Goal: Task Accomplishment & Management: Manage account settings

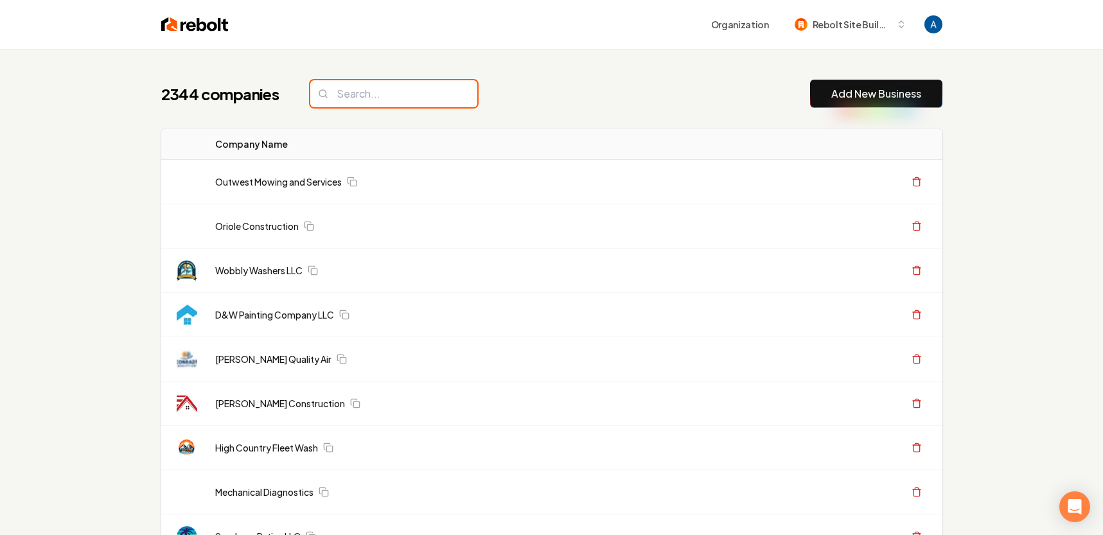
click at [409, 98] on input "search" at bounding box center [393, 93] width 167 height 27
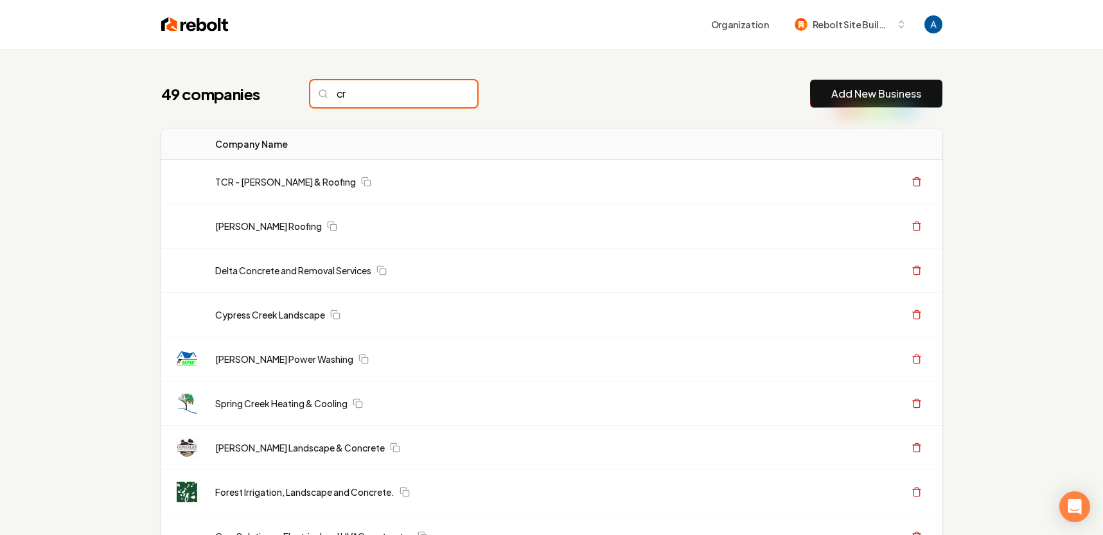
type input "c"
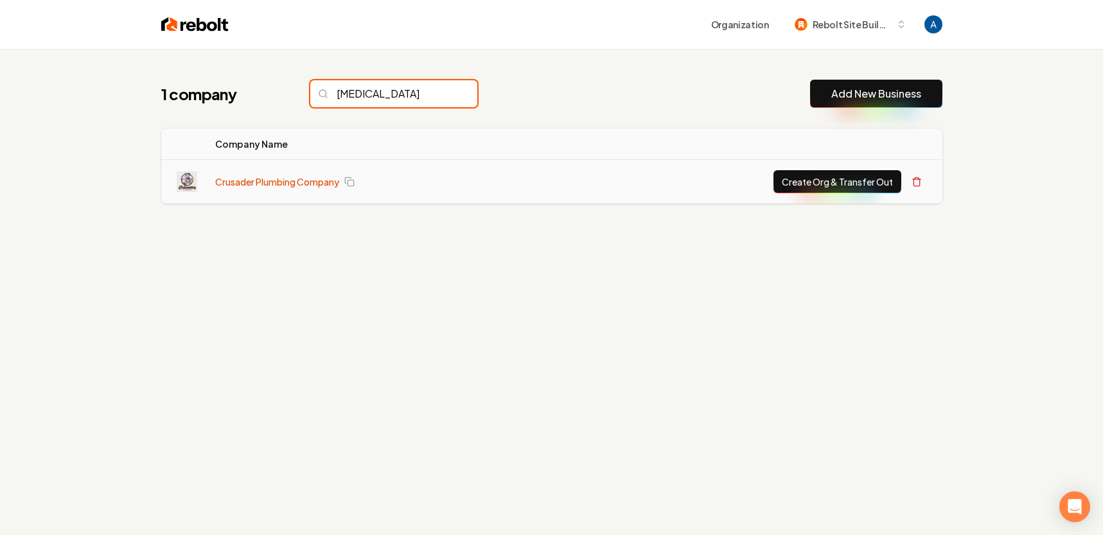
type input "[MEDICAL_DATA]"
click at [285, 182] on link "Crusader Plumbing Company" at bounding box center [277, 181] width 124 height 13
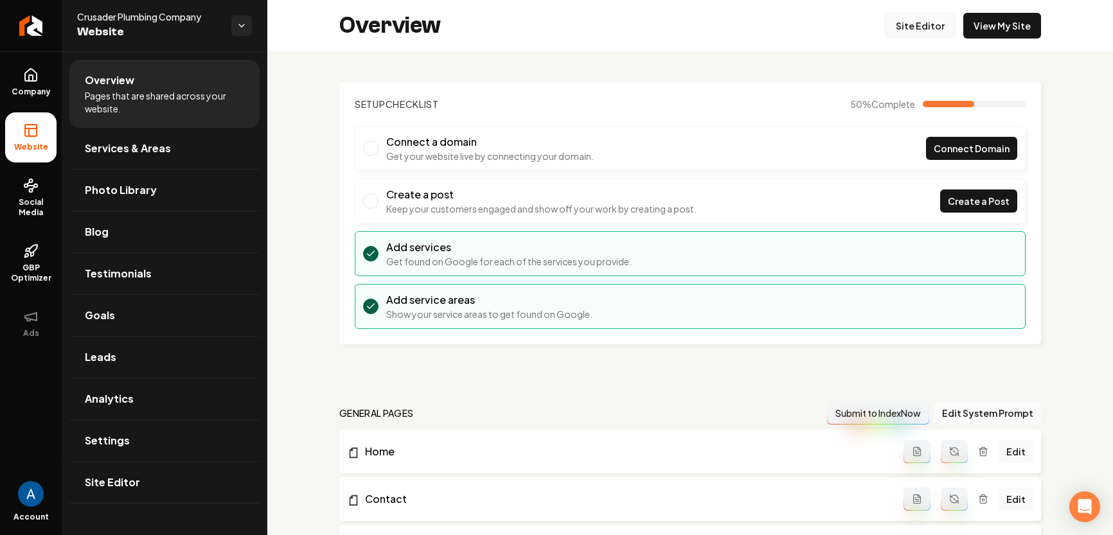
click at [897, 26] on link "Site Editor" at bounding box center [920, 26] width 71 height 26
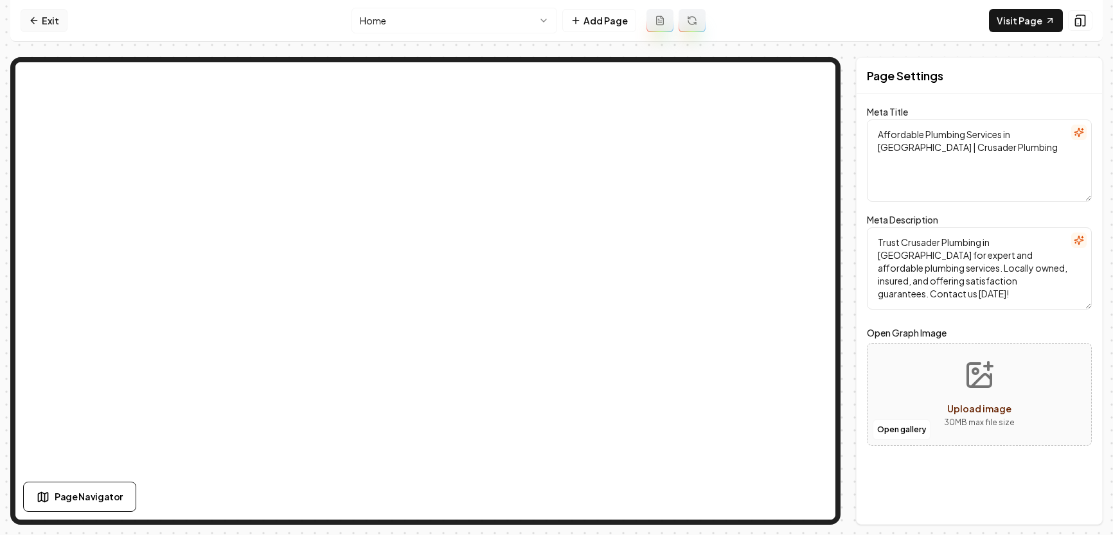
click at [42, 17] on link "Exit" at bounding box center [44, 20] width 47 height 23
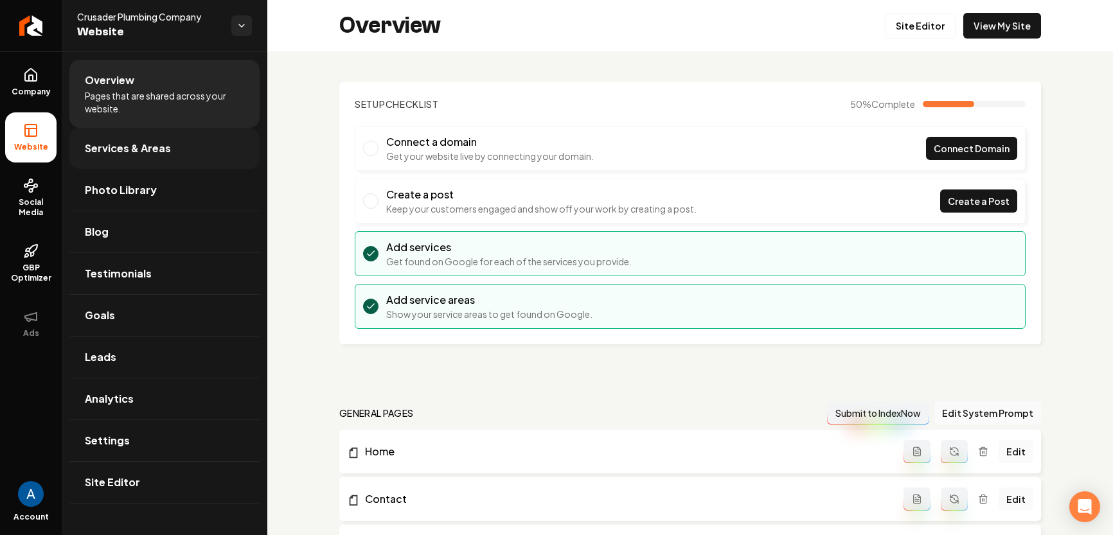
click at [134, 154] on span "Services & Areas" at bounding box center [128, 148] width 86 height 15
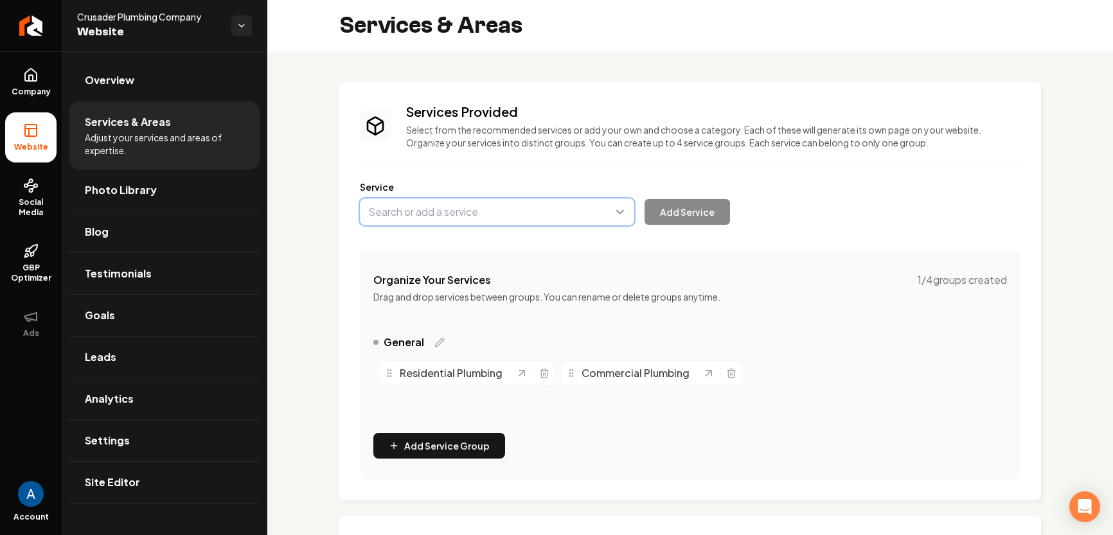
click at [459, 210] on button "Main content area" at bounding box center [497, 212] width 274 height 27
type input "Gas Line Installation & Repair"
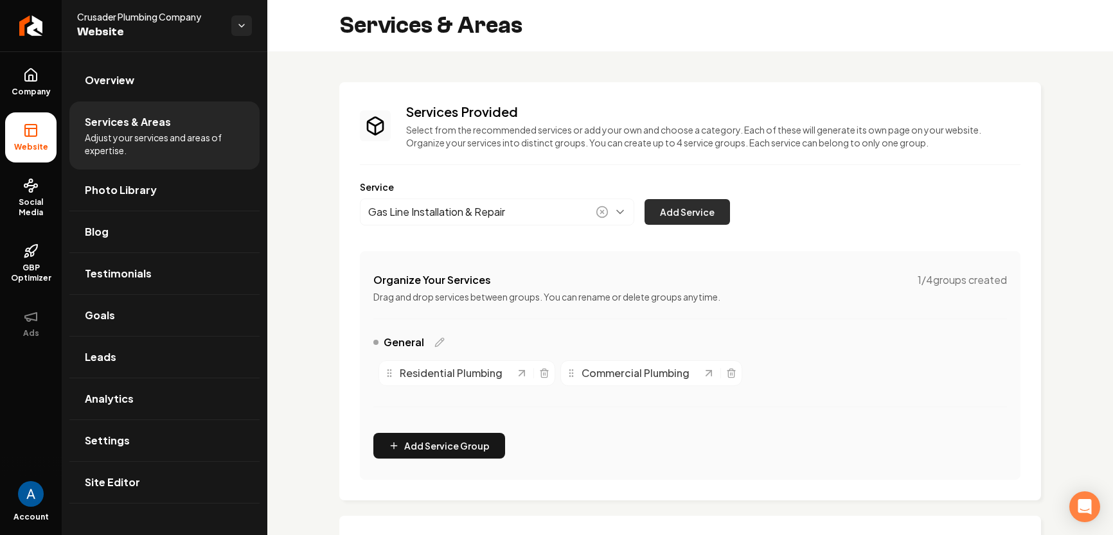
click at [673, 209] on button "Add Service" at bounding box center [686, 212] width 85 height 26
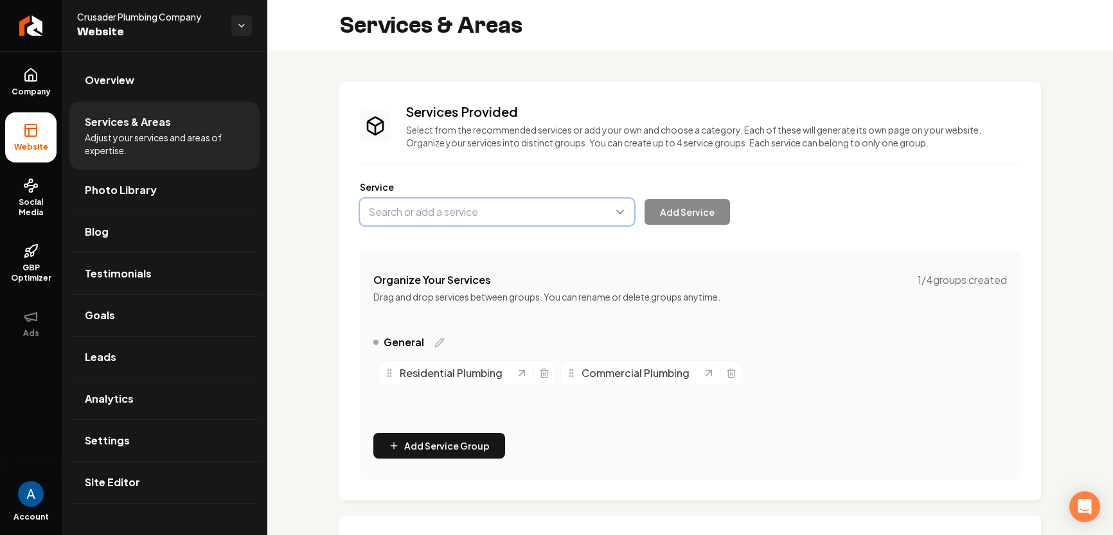
click at [460, 217] on button "Main content area" at bounding box center [497, 212] width 274 height 27
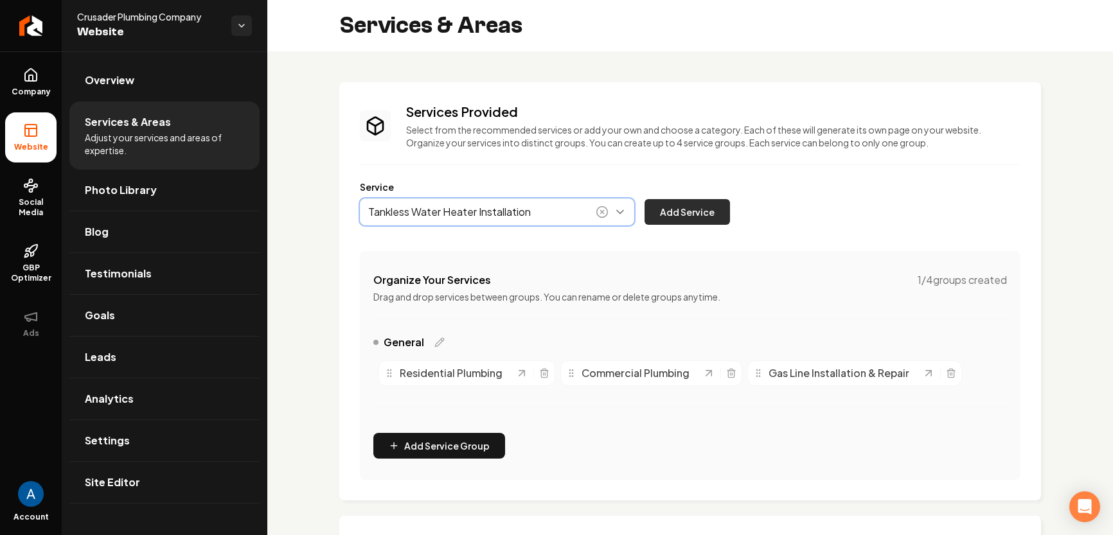
type input "Tankless Water Heater Installation"
click at [696, 213] on button "Add Service" at bounding box center [686, 212] width 85 height 26
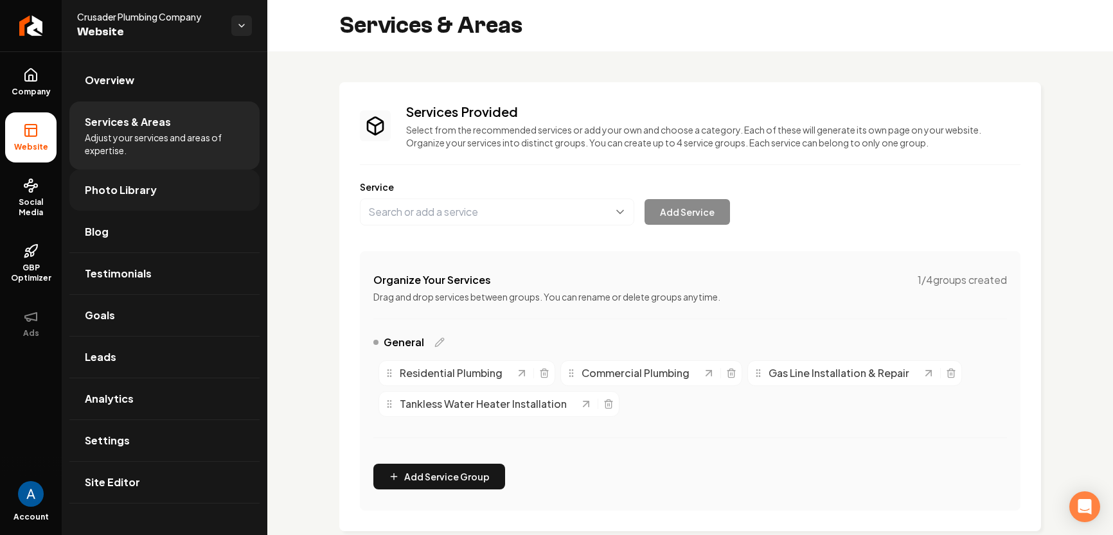
click at [127, 191] on span "Photo Library" at bounding box center [121, 189] width 72 height 15
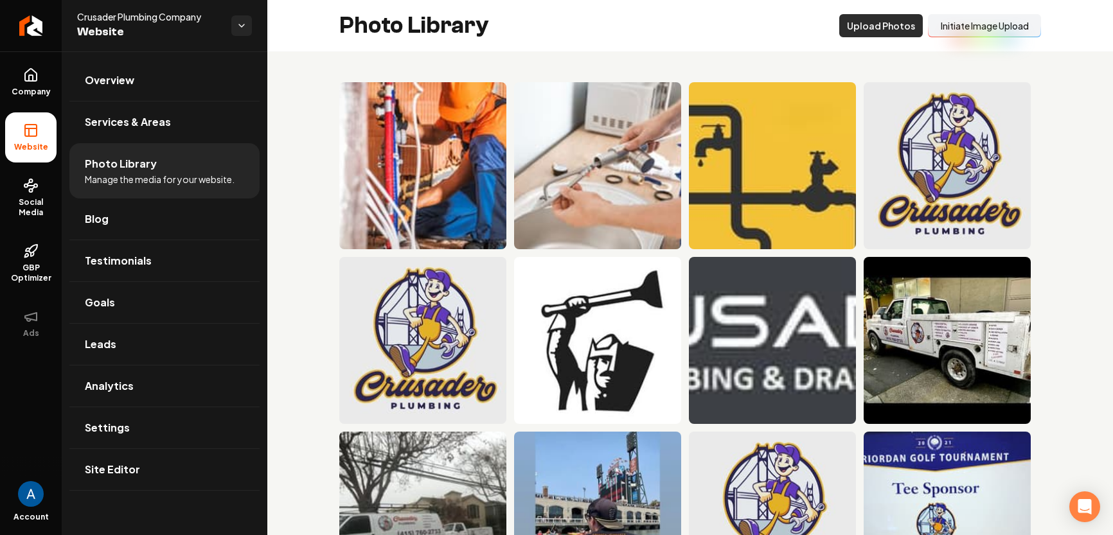
click at [861, 30] on button "Upload Photos" at bounding box center [881, 25] width 84 height 23
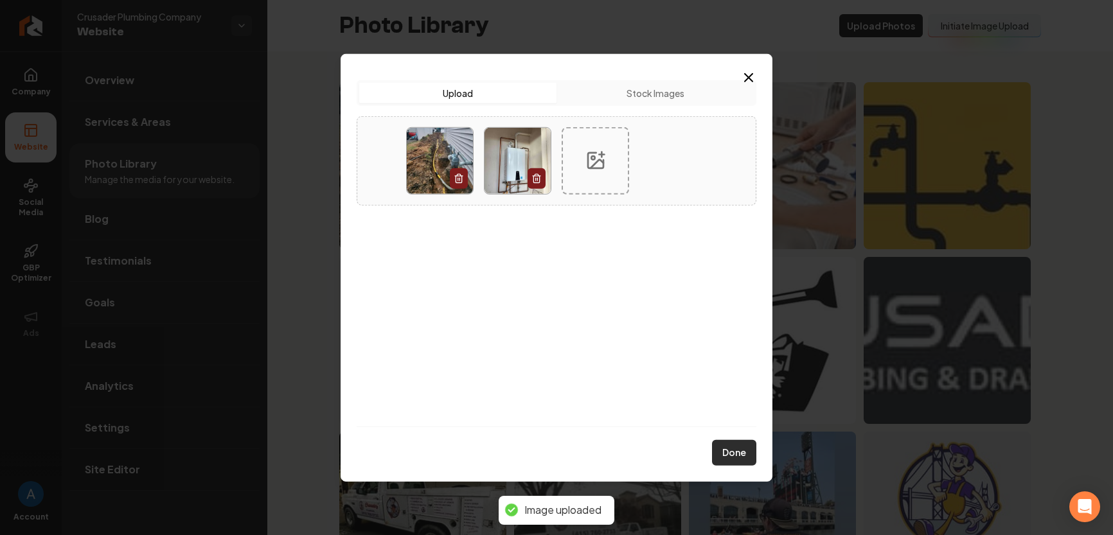
click at [729, 450] on button "Done" at bounding box center [734, 453] width 44 height 26
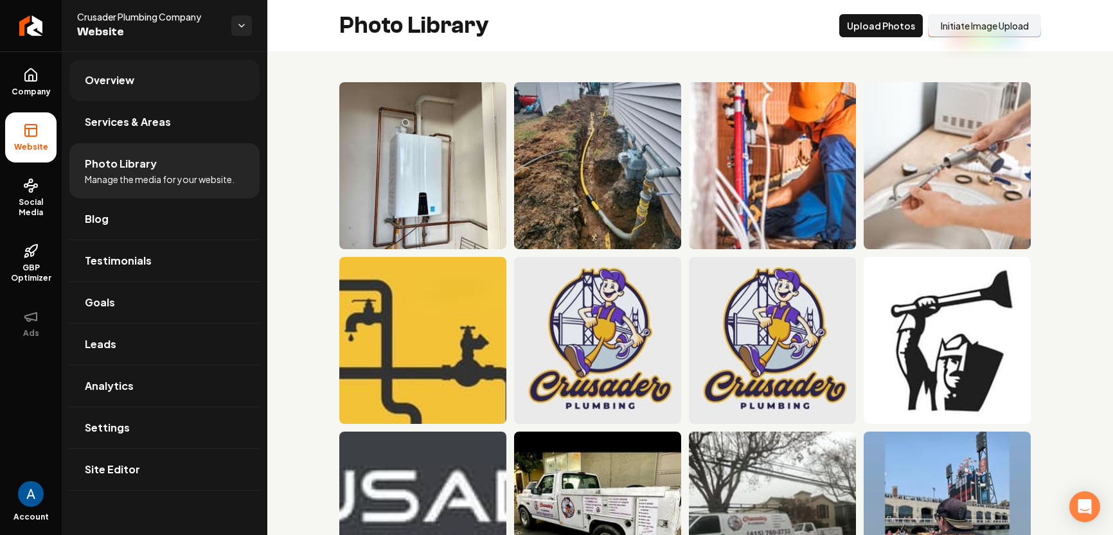
click at [115, 82] on span "Overview" at bounding box center [109, 80] width 49 height 15
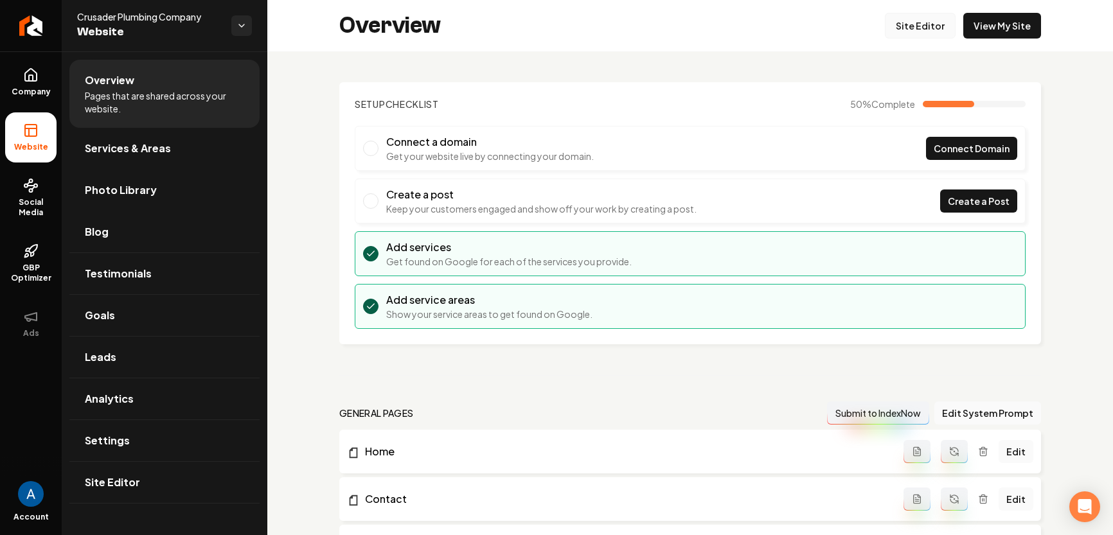
click at [917, 29] on link "Site Editor" at bounding box center [920, 26] width 71 height 26
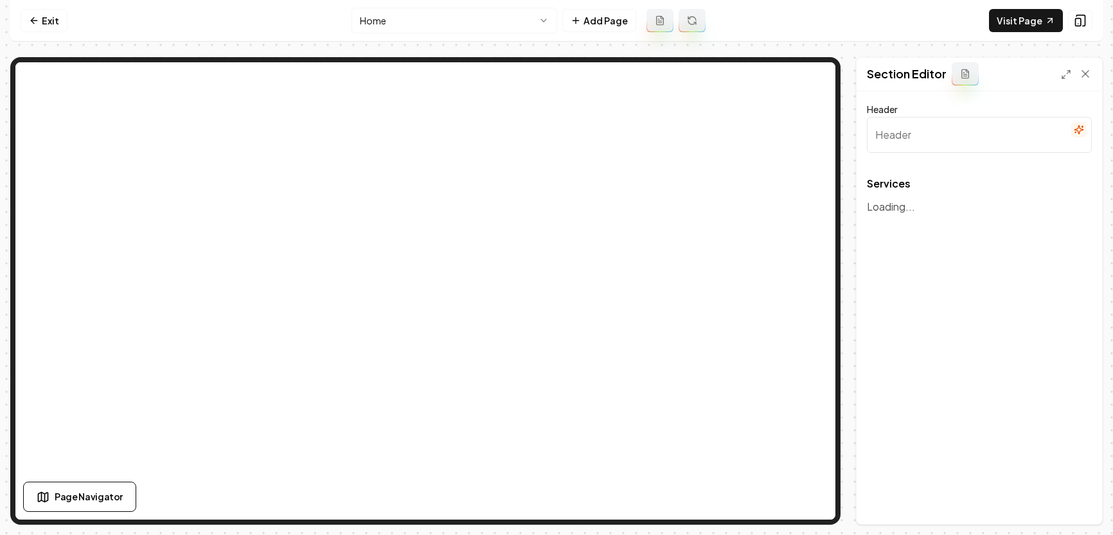
type input "Expert Plumbing Services"
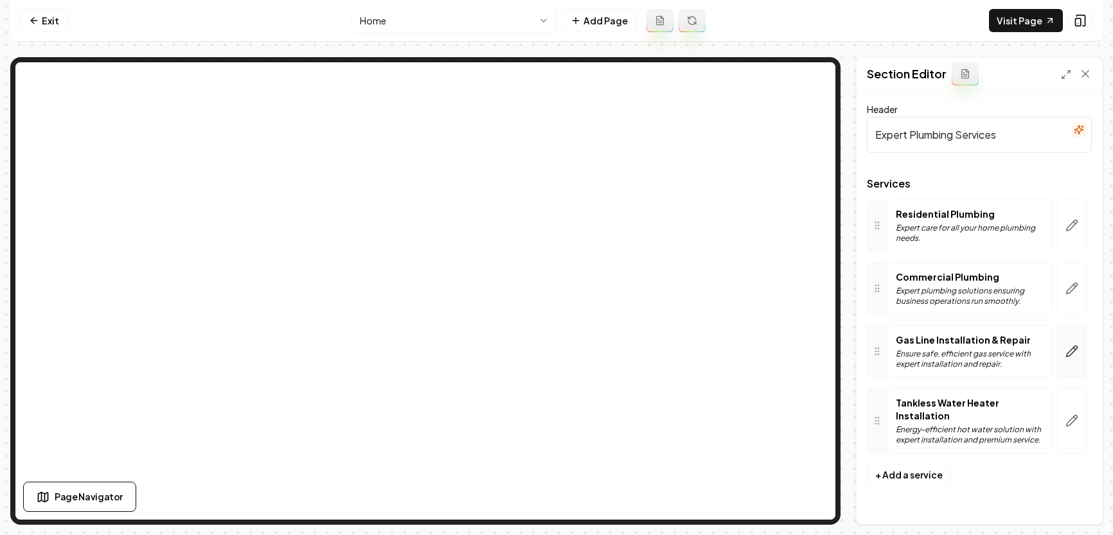
click at [1063, 351] on button "button" at bounding box center [1072, 351] width 30 height 53
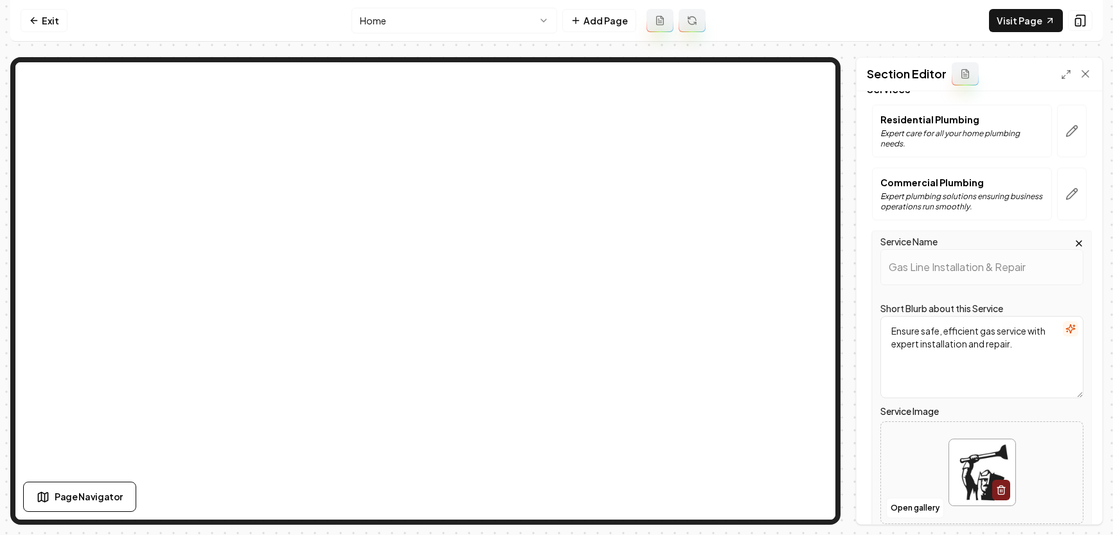
scroll to position [109, 0]
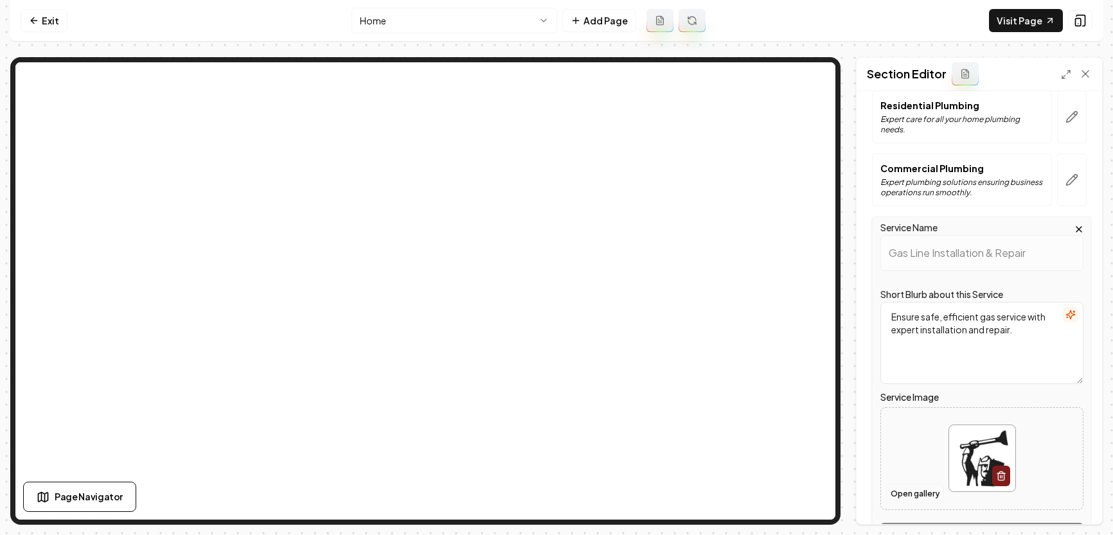
click at [901, 493] on button "Open gallery" at bounding box center [915, 494] width 58 height 21
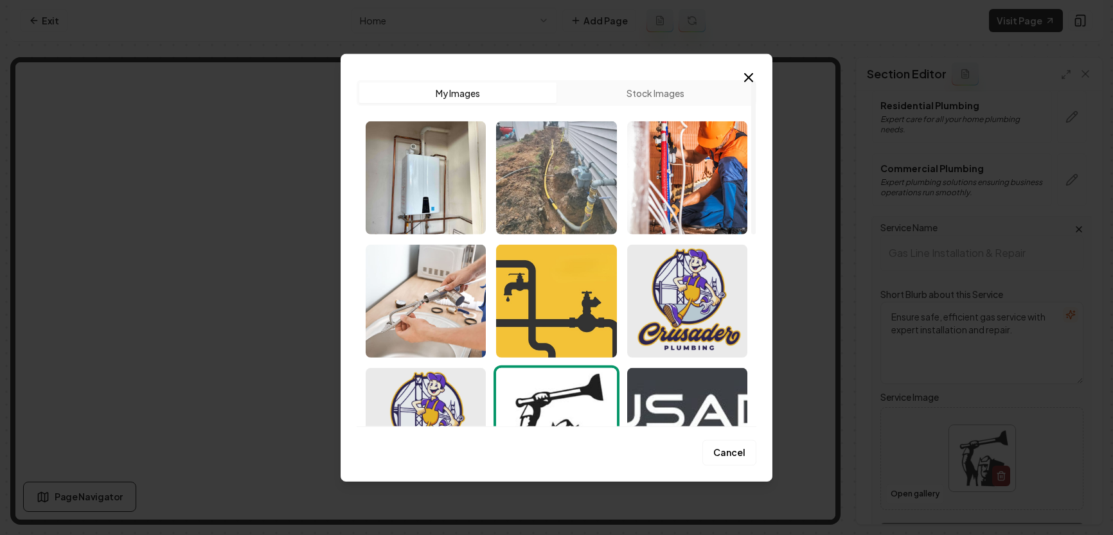
click at [558, 191] on img "Select image image_68c477905c7cd75eb8e33b06.webp" at bounding box center [556, 177] width 120 height 113
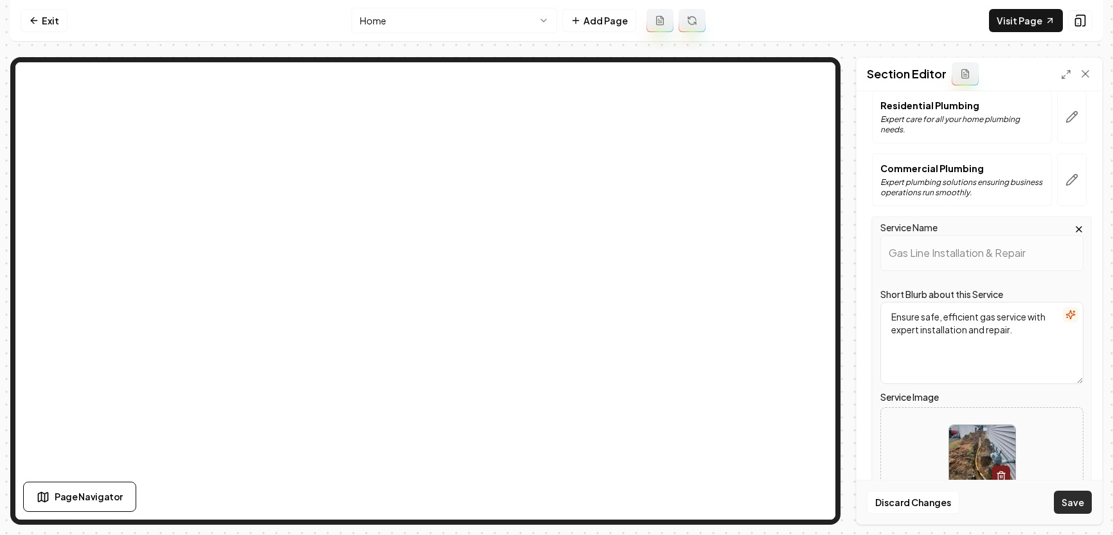
click at [1074, 502] on button "Save" at bounding box center [1073, 502] width 38 height 23
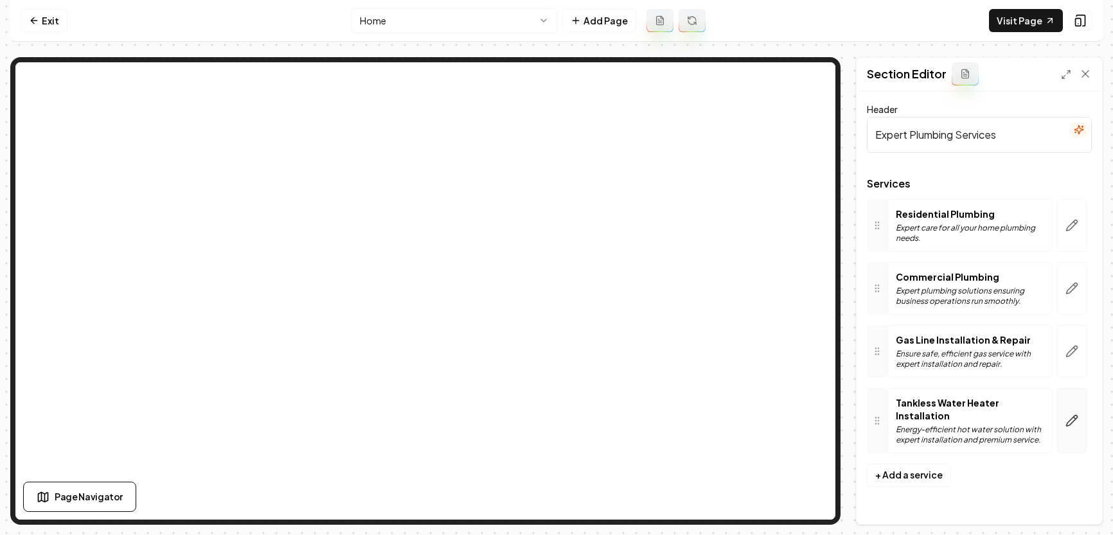
click at [1066, 414] on icon "button" at bounding box center [1071, 420] width 13 height 13
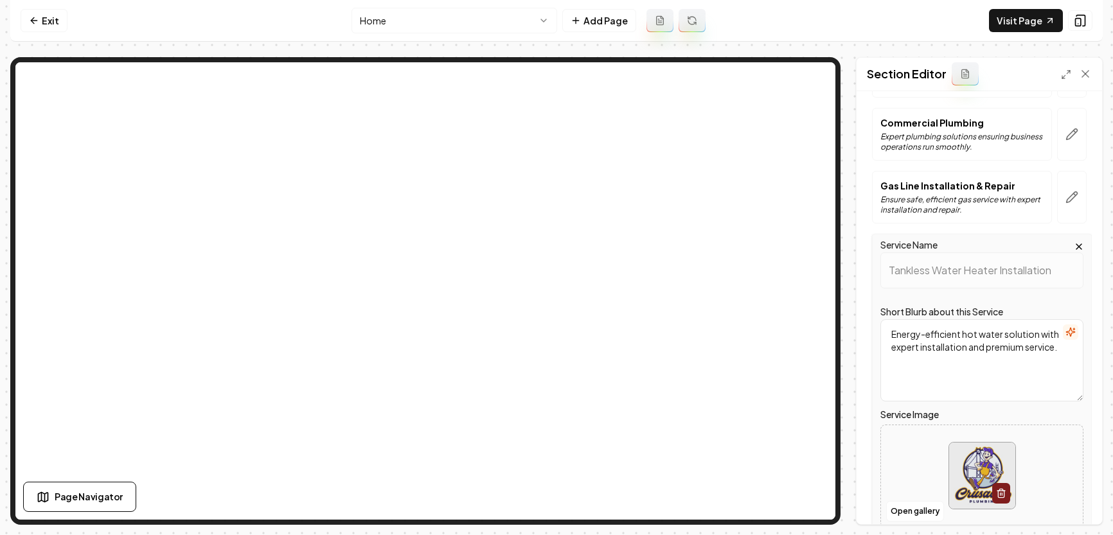
scroll to position [155, 0]
click at [896, 509] on button "Open gallery" at bounding box center [915, 510] width 58 height 21
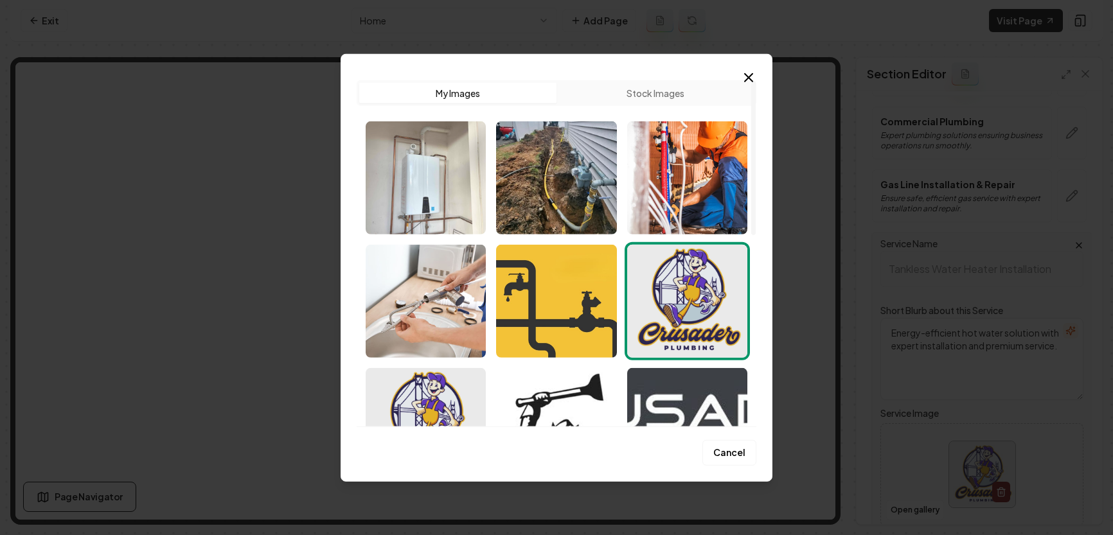
click at [441, 179] on img "Select image image_68c477945c7cd75eb8e34ee5.jpg" at bounding box center [426, 177] width 120 height 113
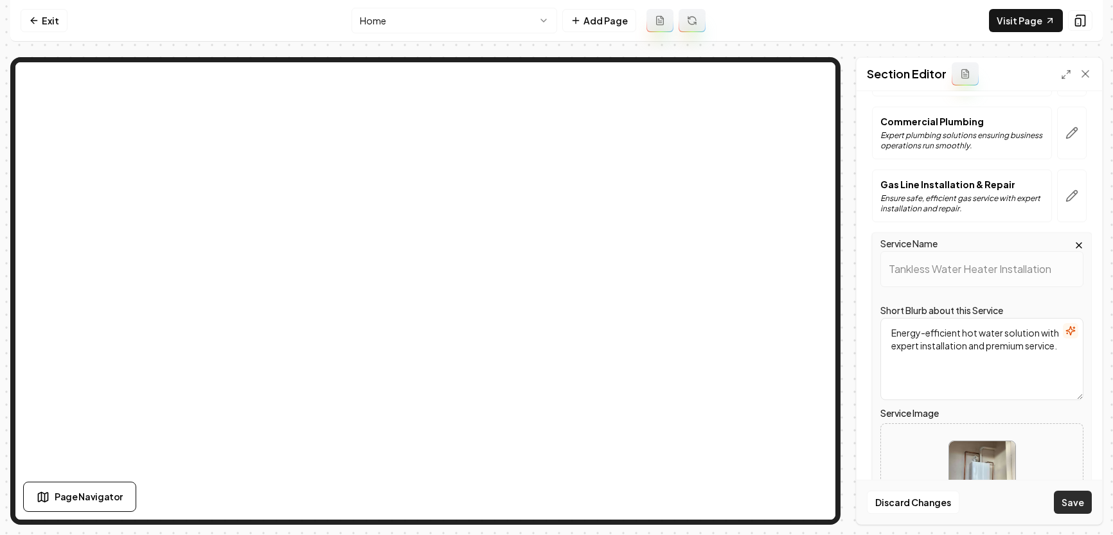
click at [1086, 506] on button "Save" at bounding box center [1073, 502] width 38 height 23
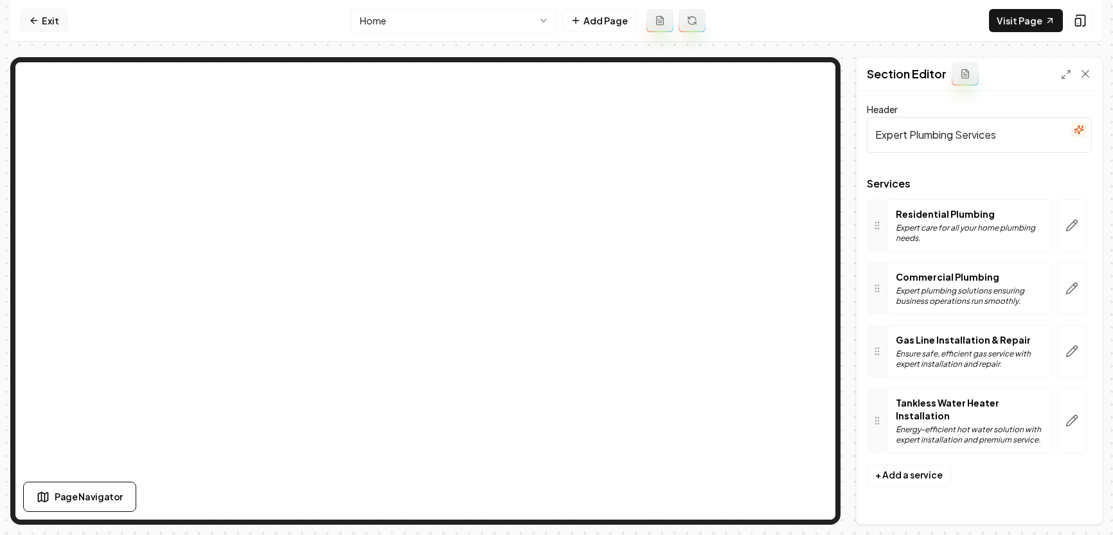
click at [53, 21] on link "Exit" at bounding box center [44, 20] width 47 height 23
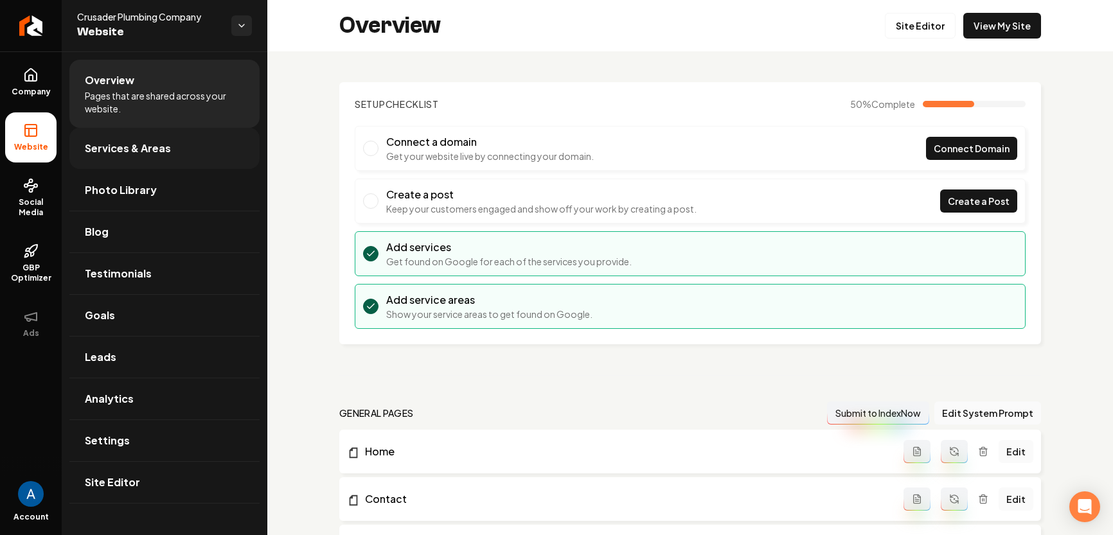
click at [127, 158] on link "Services & Areas" at bounding box center [164, 148] width 190 height 41
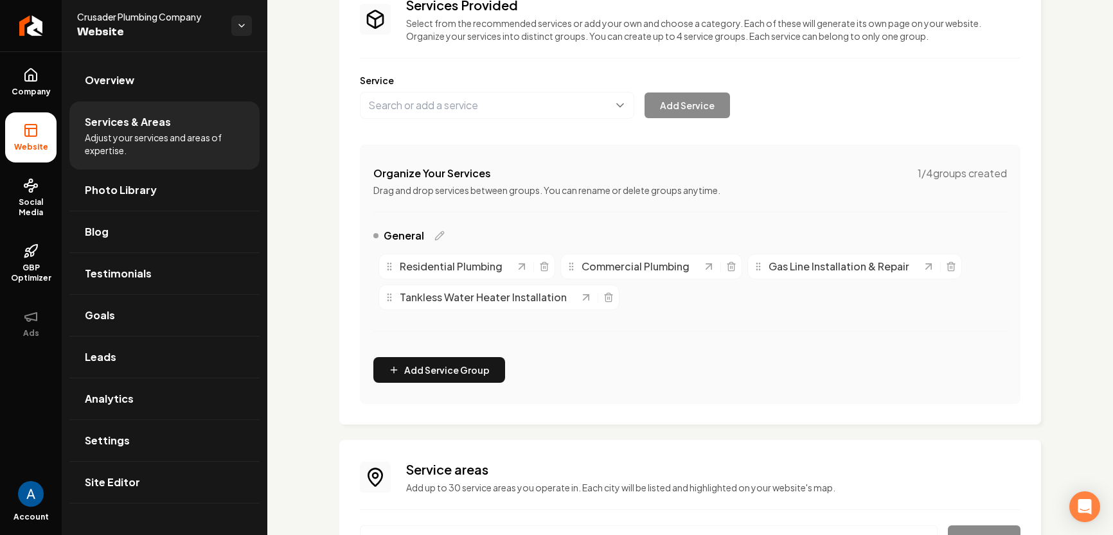
scroll to position [236, 0]
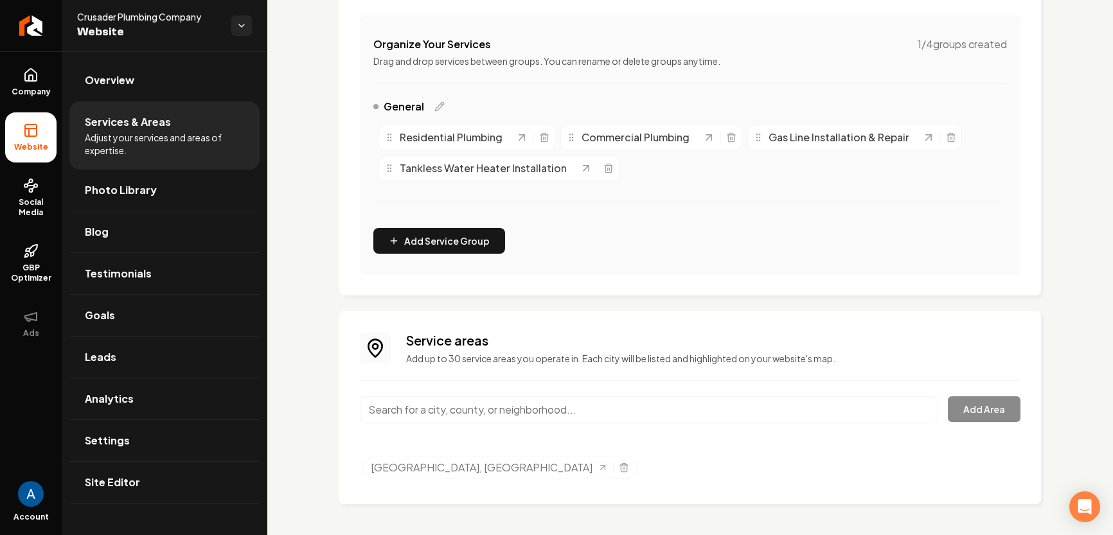
click at [474, 408] on input "Main content area" at bounding box center [649, 409] width 578 height 27
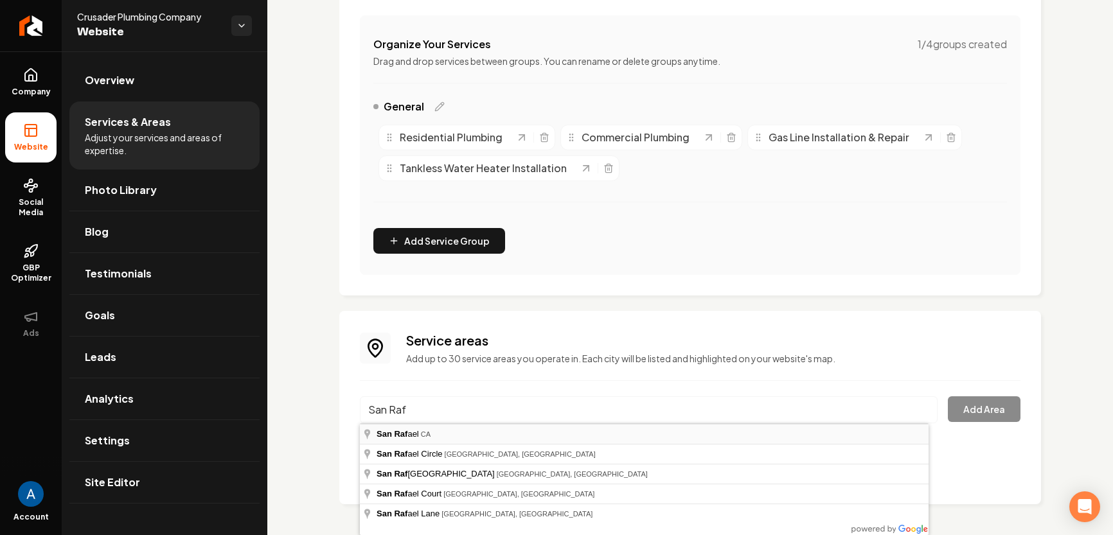
type input "[GEOGRAPHIC_DATA], [GEOGRAPHIC_DATA]"
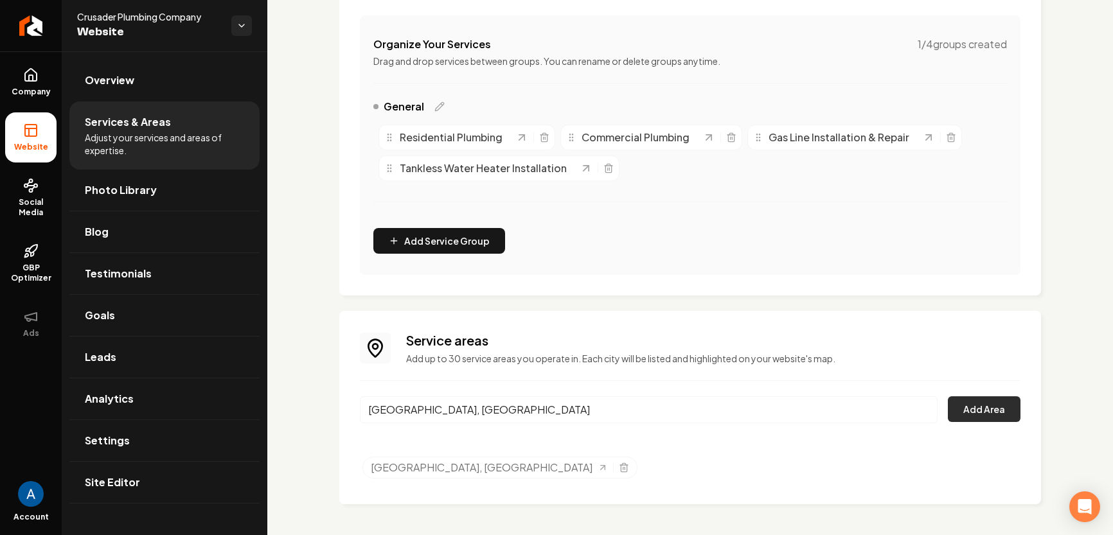
click at [949, 406] on button "Add Area" at bounding box center [984, 409] width 73 height 26
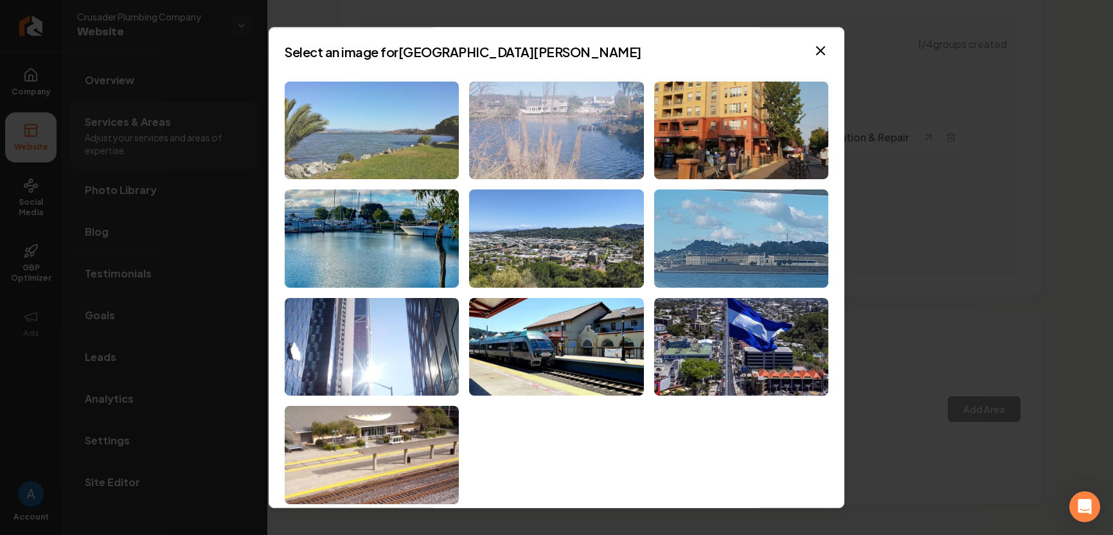
click at [395, 136] on img at bounding box center [372, 131] width 174 height 98
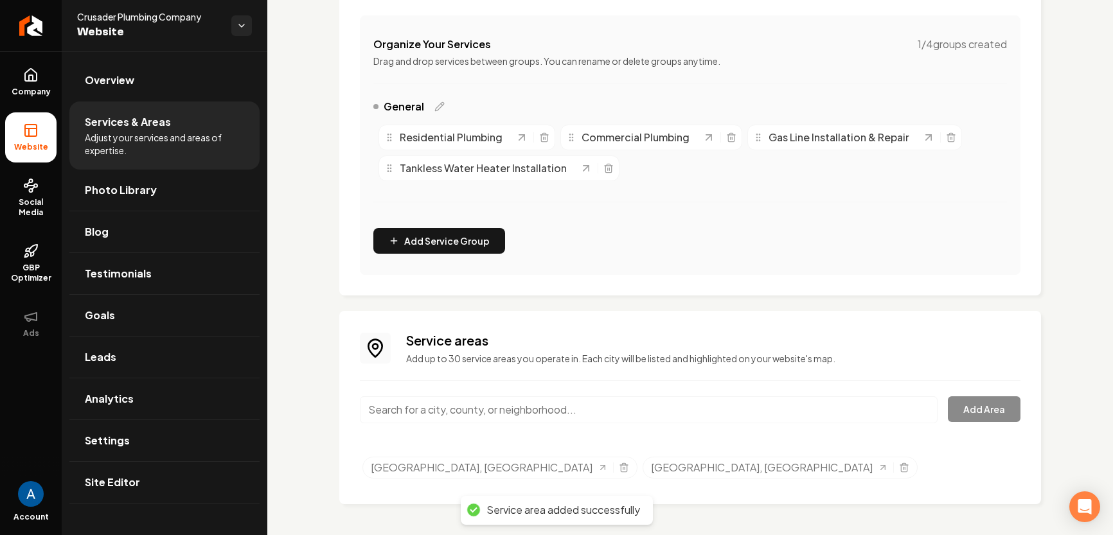
click at [461, 411] on input "Main content area" at bounding box center [649, 409] width 578 height 27
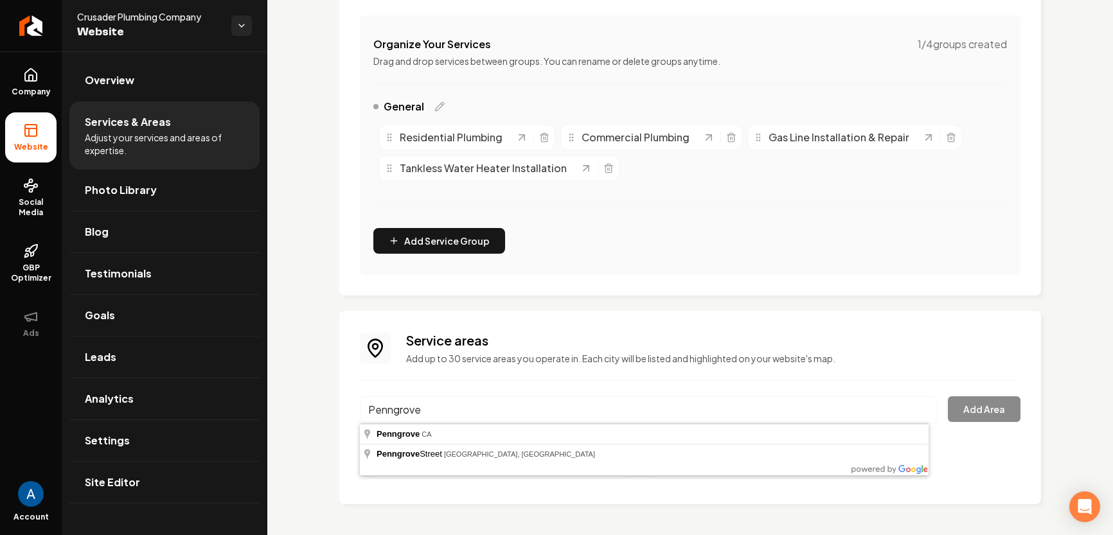
type input "[GEOGRAPHIC_DATA], [GEOGRAPHIC_DATA]"
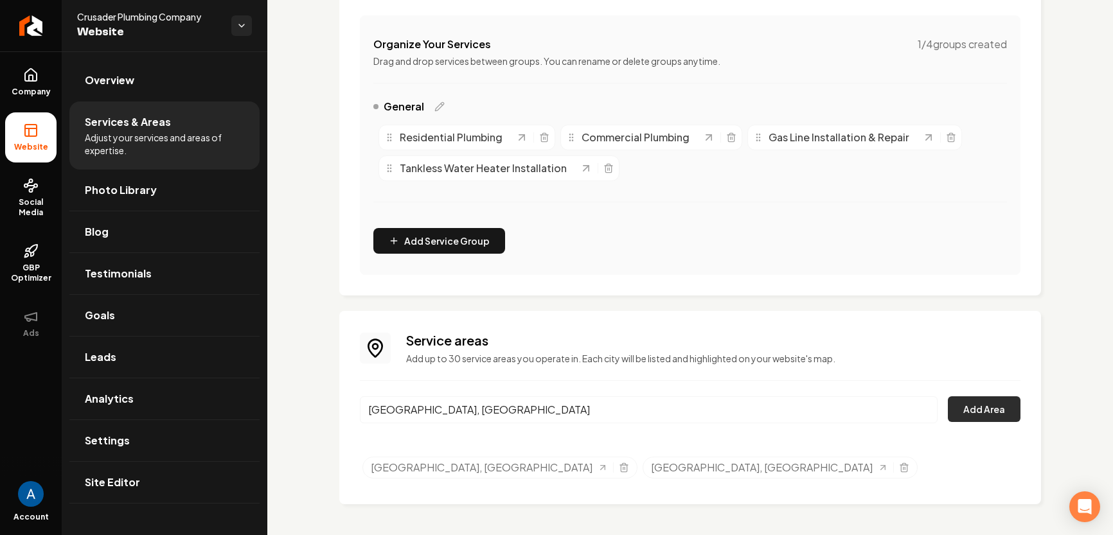
click at [986, 412] on button "Add Area" at bounding box center [984, 409] width 73 height 26
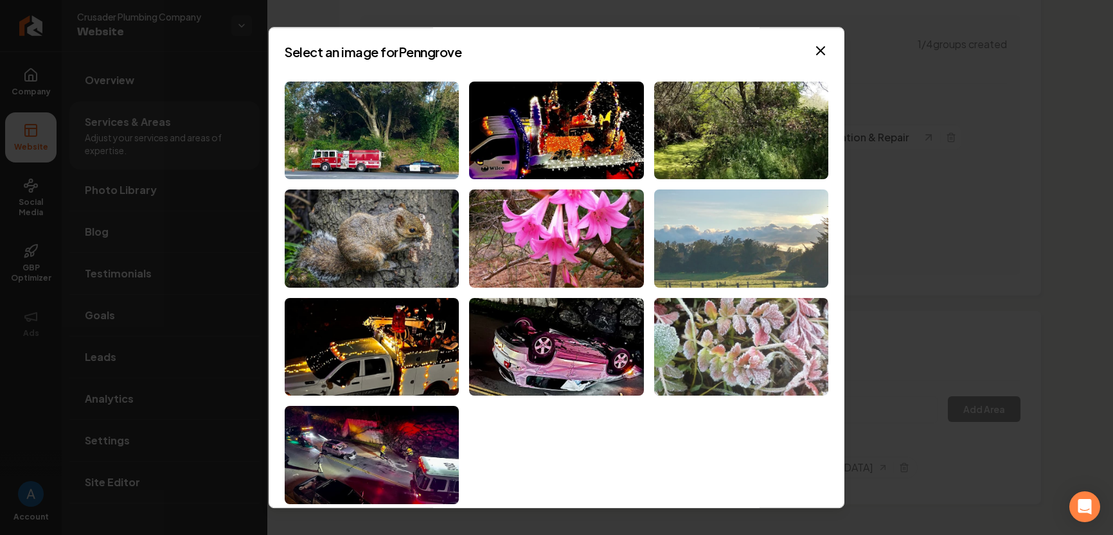
click at [746, 247] on img at bounding box center [741, 239] width 174 height 98
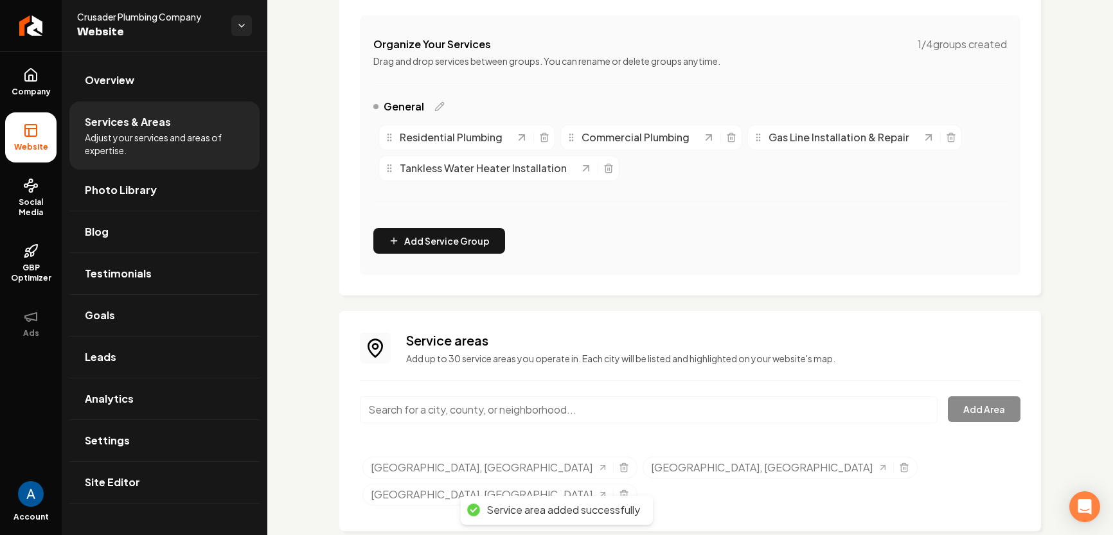
click at [619, 470] on icon "Selected tags" at bounding box center [624, 468] width 10 height 10
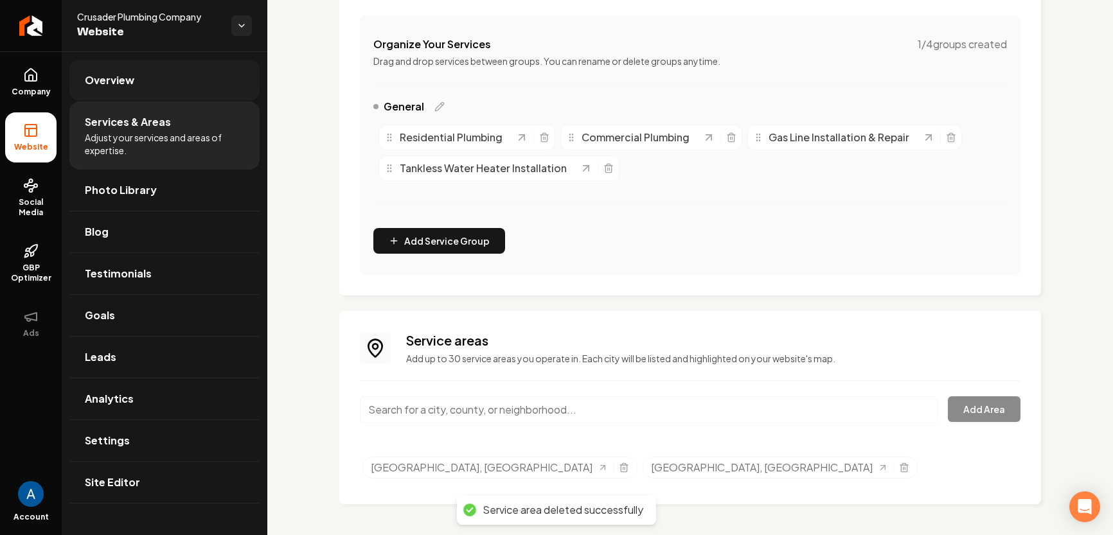
click at [128, 85] on span "Overview" at bounding box center [109, 80] width 49 height 15
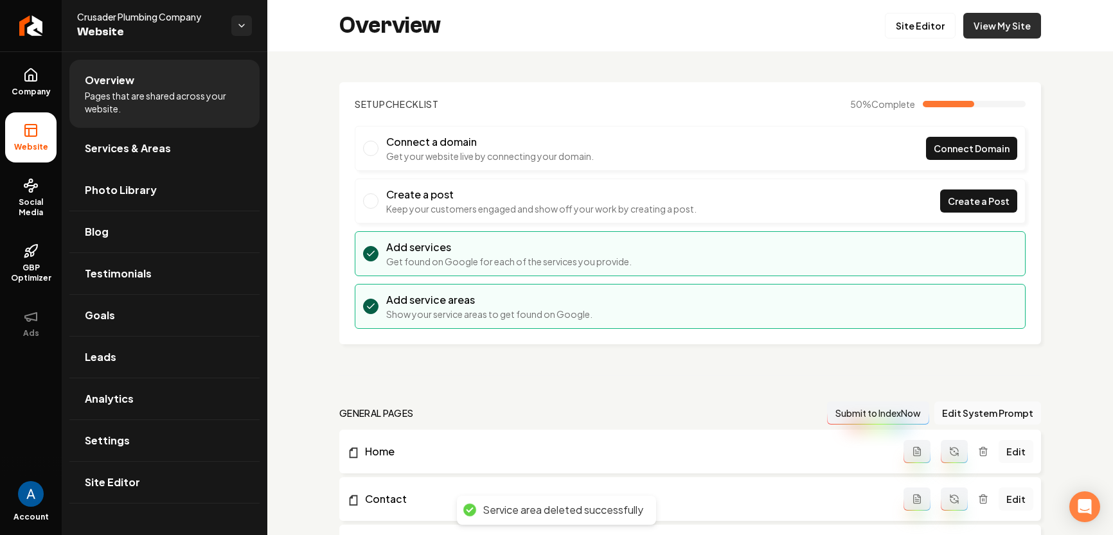
click at [990, 24] on link "View My Site" at bounding box center [1002, 26] width 78 height 26
click at [22, 82] on link "Company" at bounding box center [30, 82] width 51 height 50
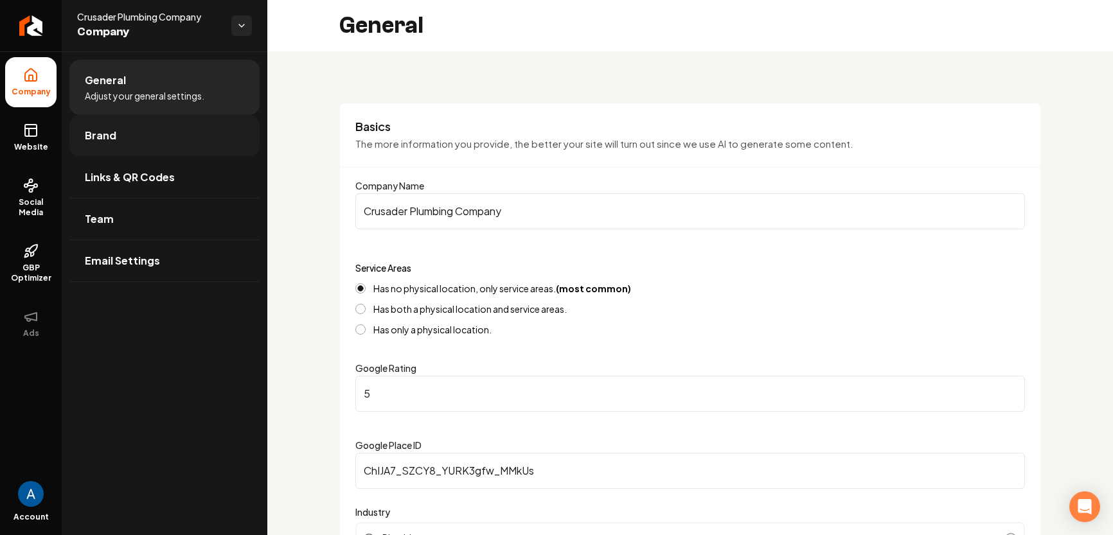
click at [102, 140] on span "Brand" at bounding box center [100, 135] width 31 height 15
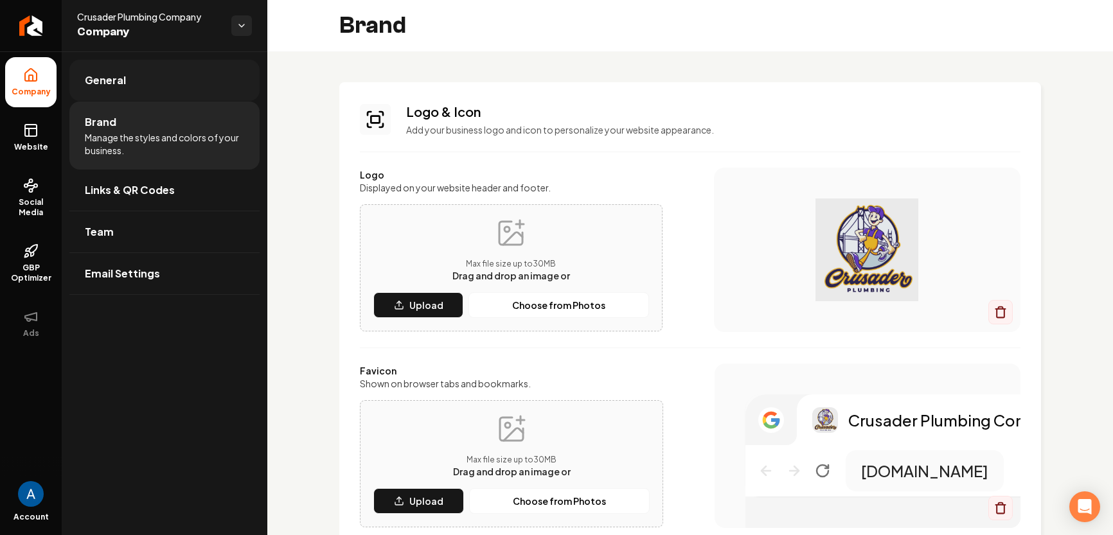
click at [102, 85] on span "General" at bounding box center [105, 80] width 41 height 15
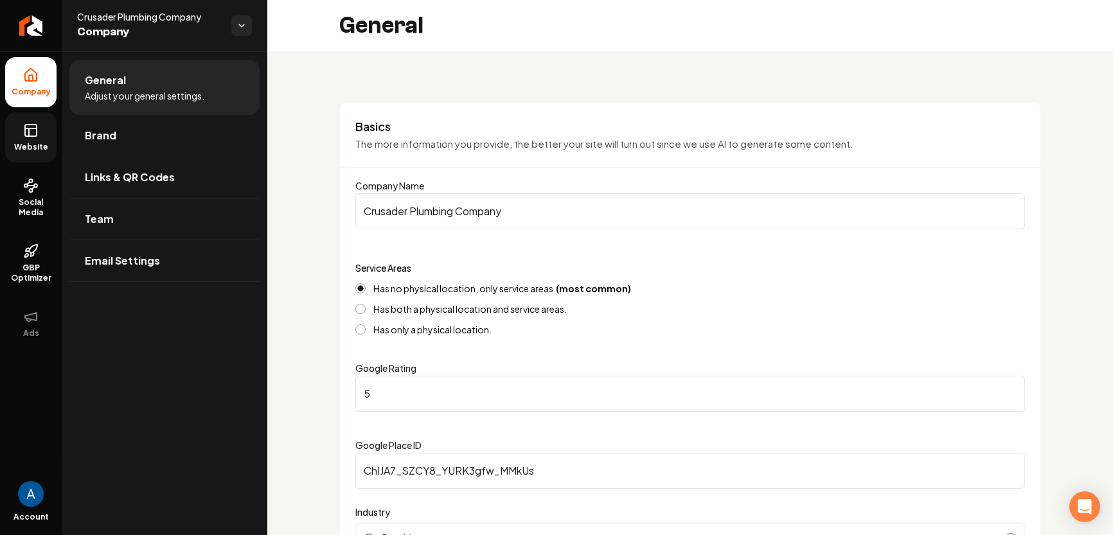
click at [44, 137] on link "Website" at bounding box center [30, 137] width 51 height 50
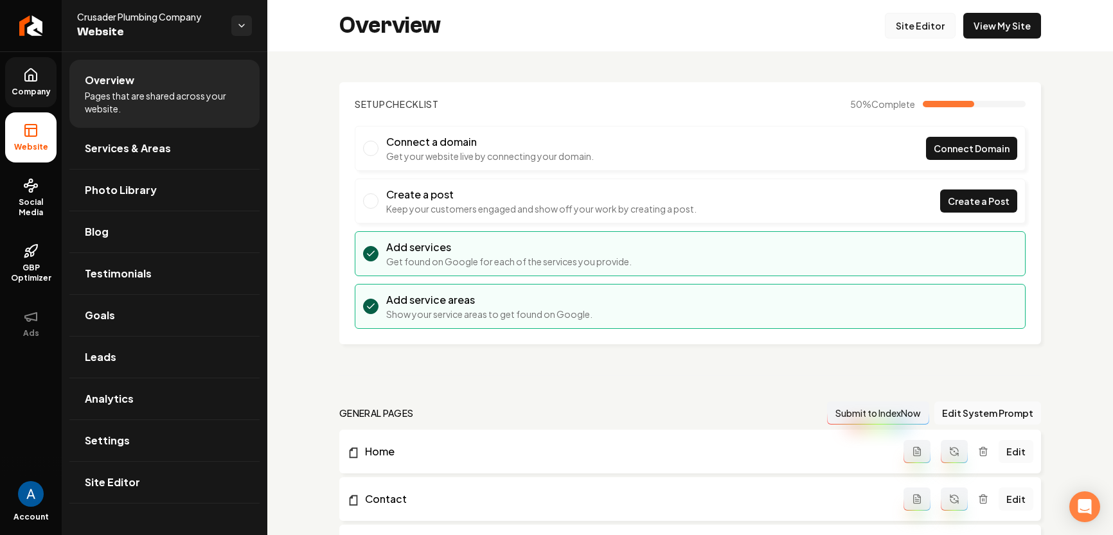
click at [888, 35] on link "Site Editor" at bounding box center [920, 26] width 71 height 26
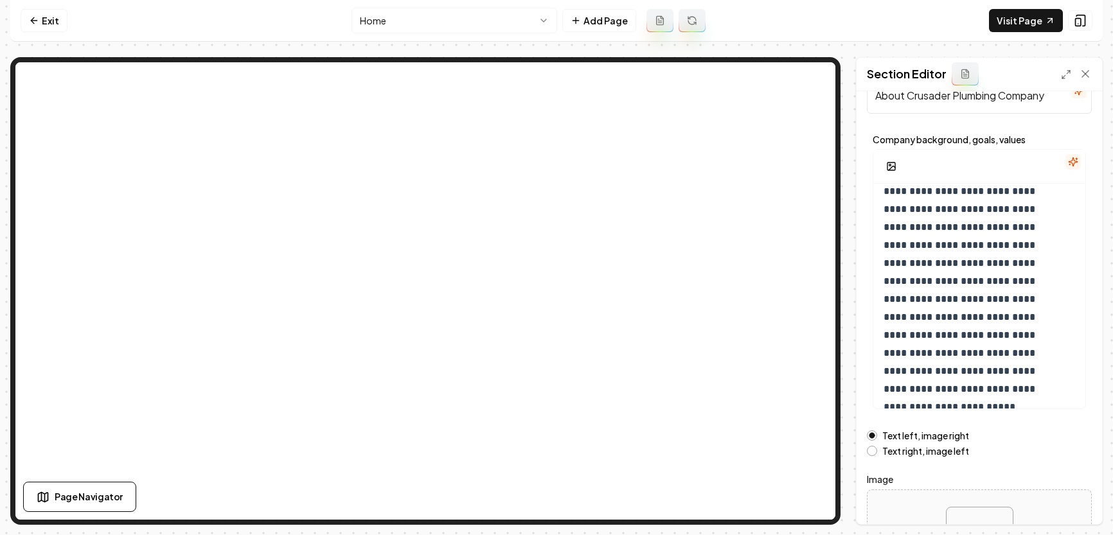
scroll to position [118, 0]
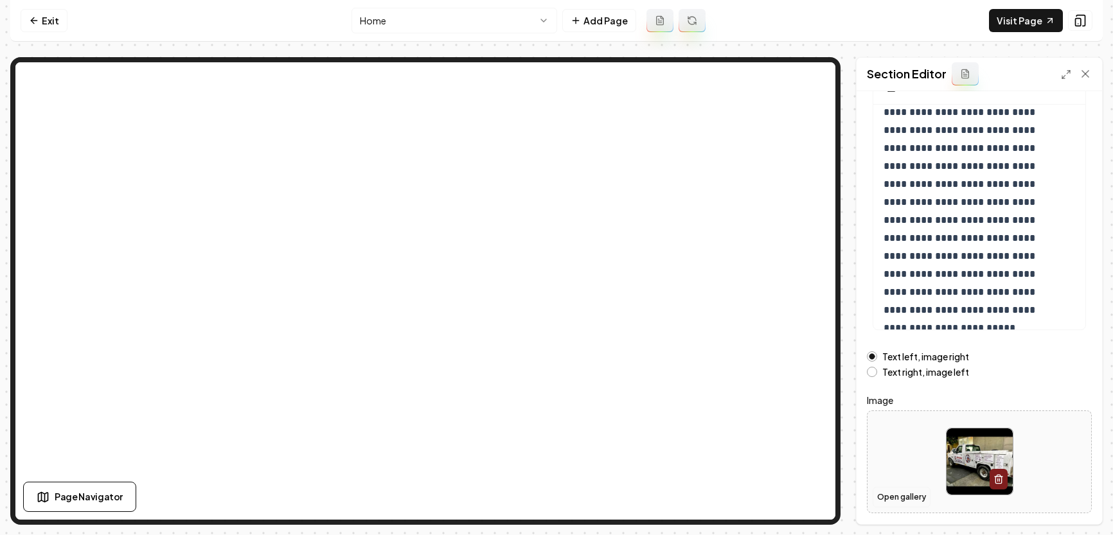
click at [904, 494] on button "Open gallery" at bounding box center [901, 497] width 58 height 21
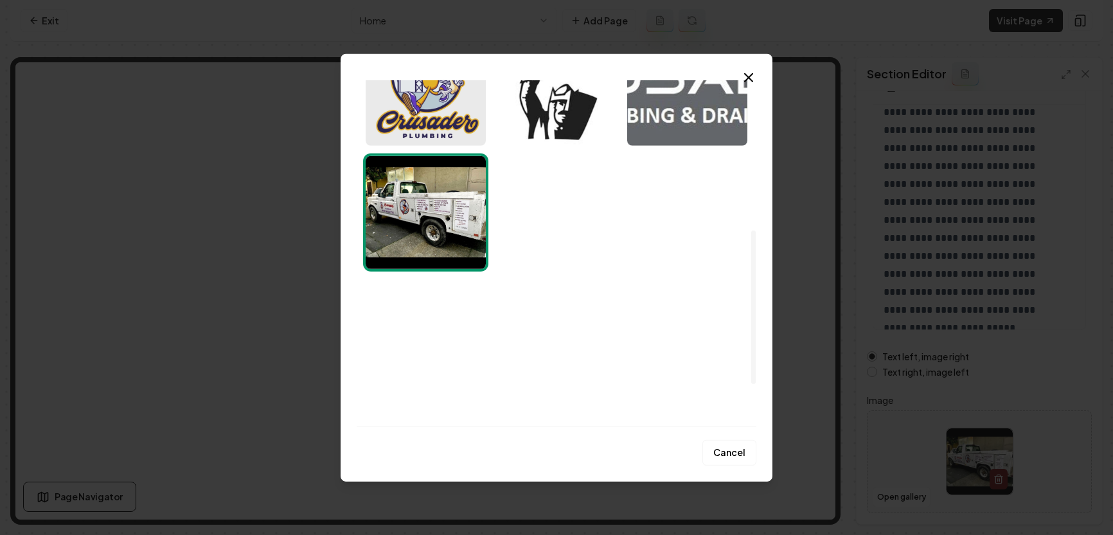
scroll to position [338, 0]
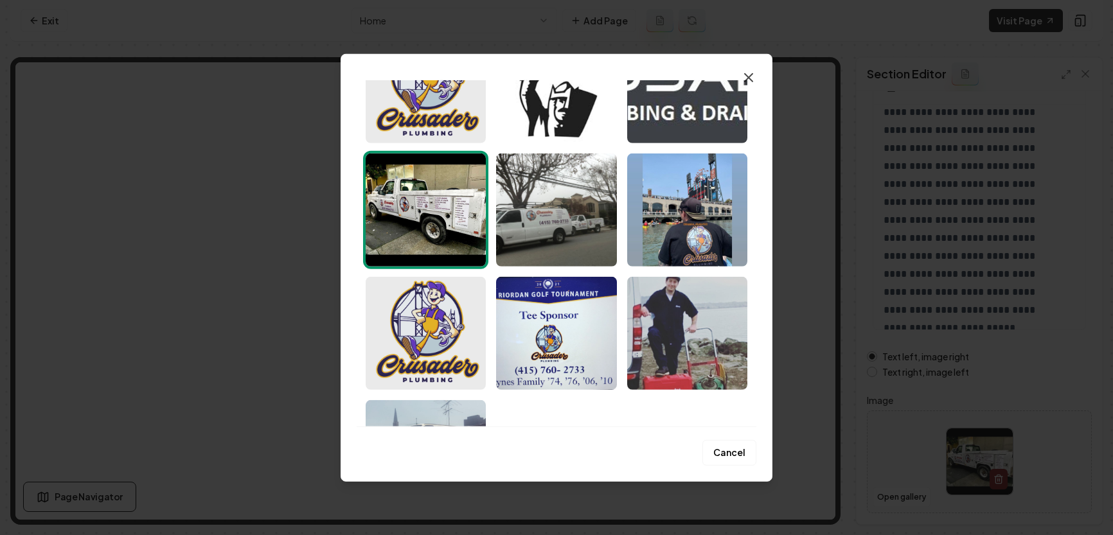
click at [749, 78] on icon "button" at bounding box center [749, 77] width 8 height 8
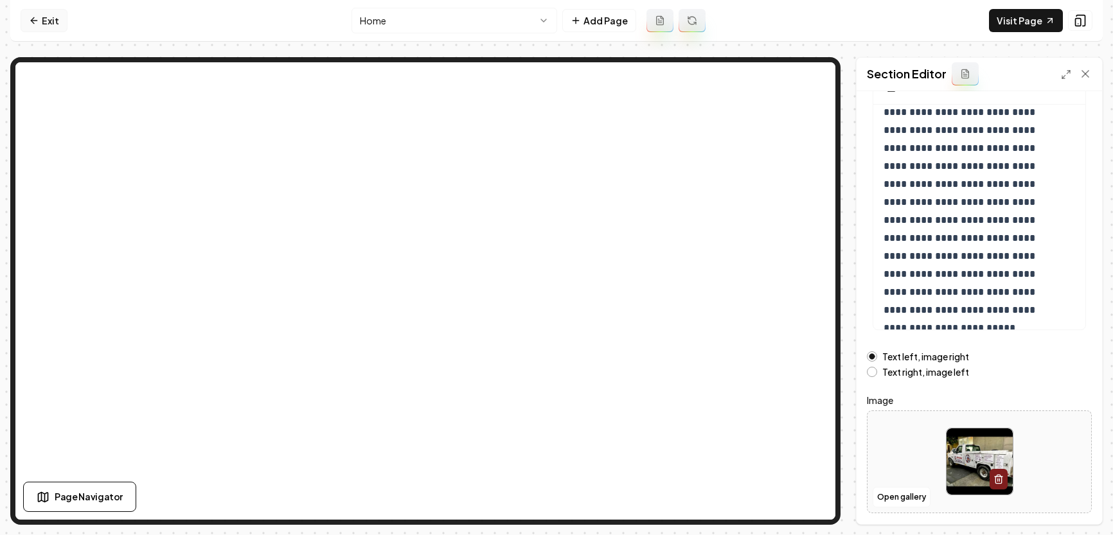
click at [50, 18] on link "Exit" at bounding box center [44, 20] width 47 height 23
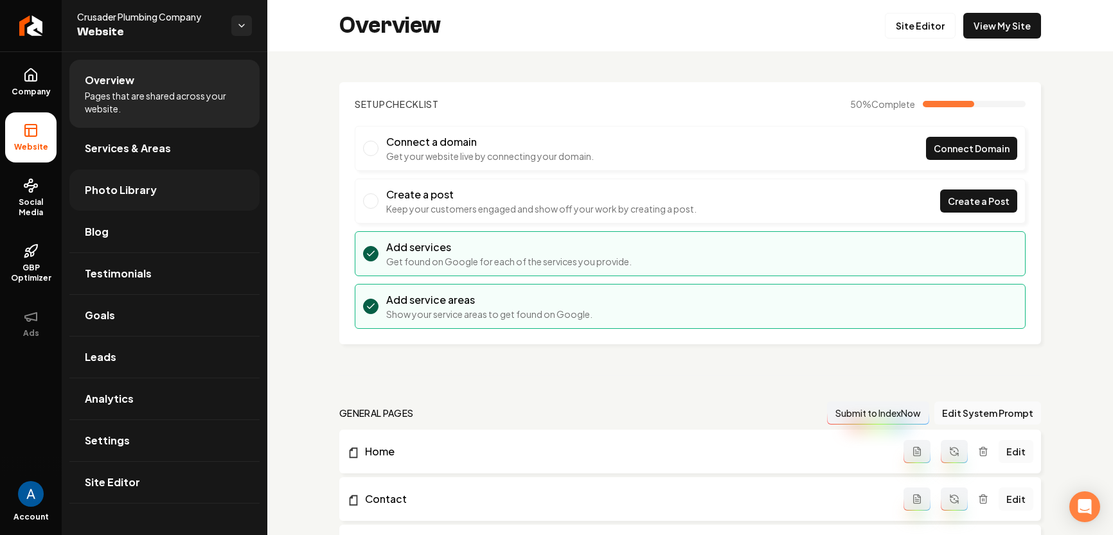
click at [109, 184] on span "Photo Library" at bounding box center [121, 189] width 72 height 15
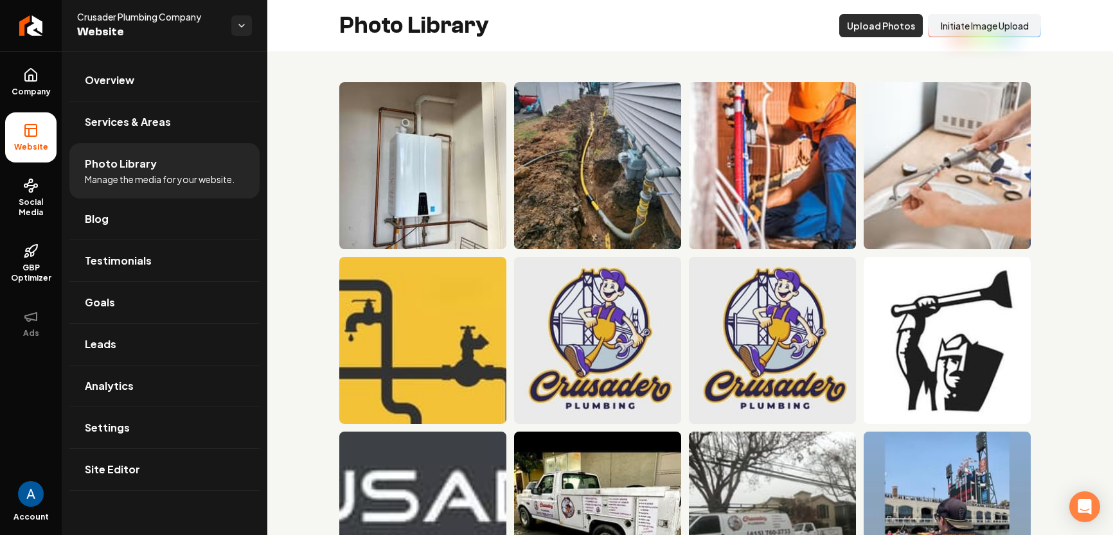
click at [879, 22] on button "Upload Photos" at bounding box center [881, 25] width 84 height 23
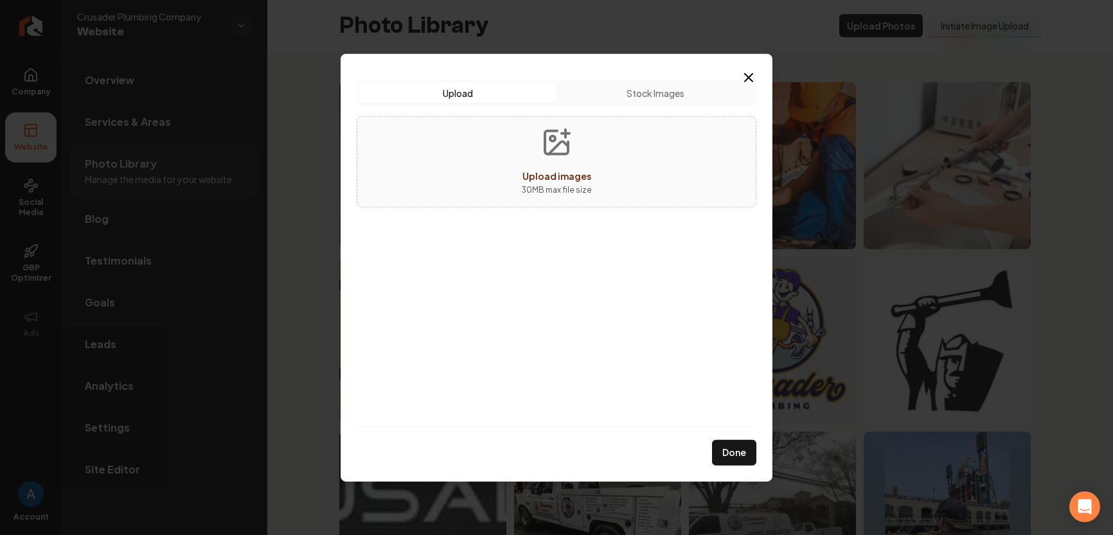
click at [562, 179] on span "Upload images" at bounding box center [556, 176] width 69 height 12
type input "**********"
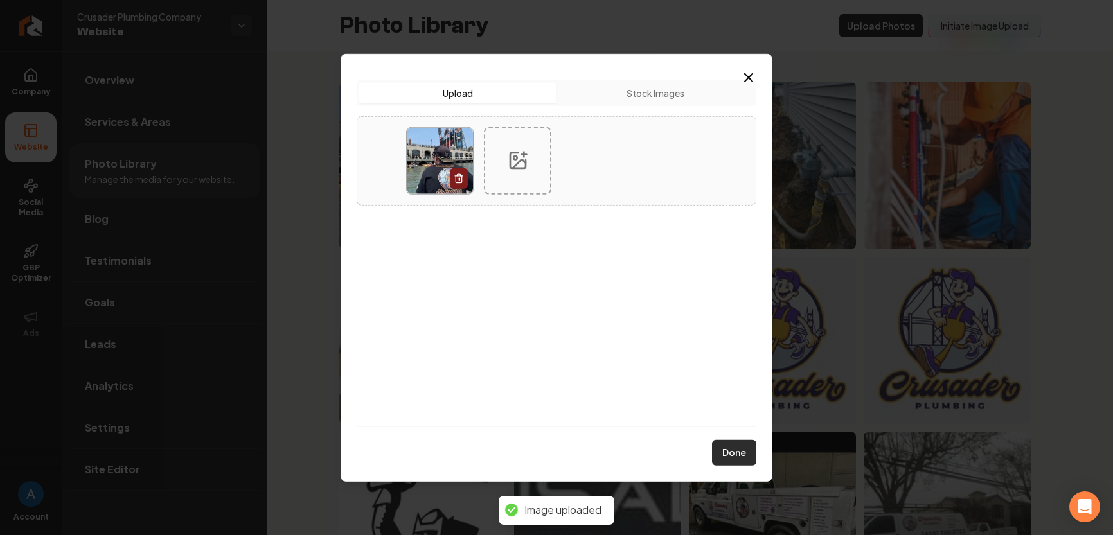
click at [728, 452] on button "Done" at bounding box center [734, 453] width 44 height 26
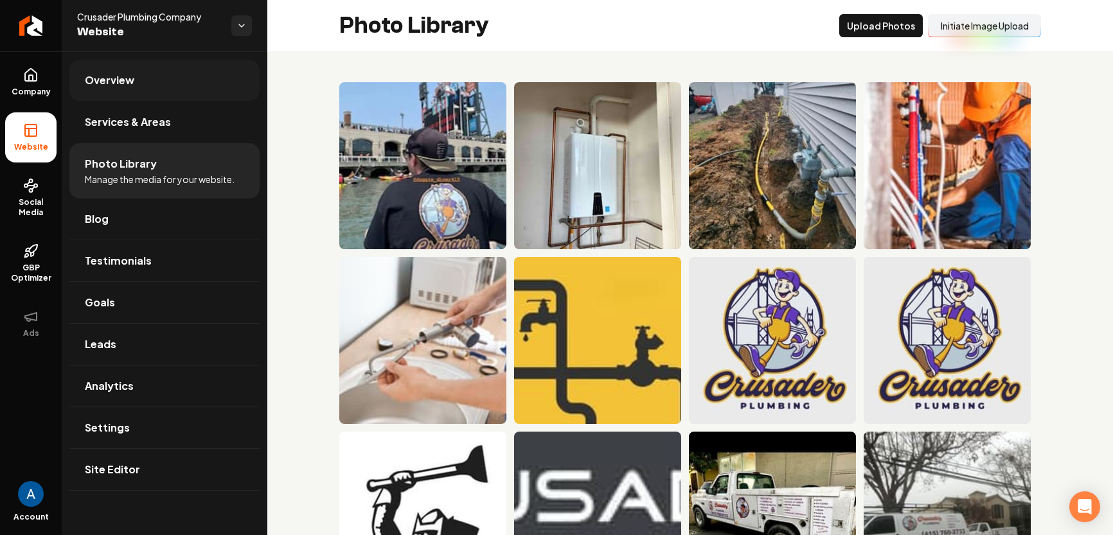
click at [114, 83] on span "Overview" at bounding box center [109, 80] width 49 height 15
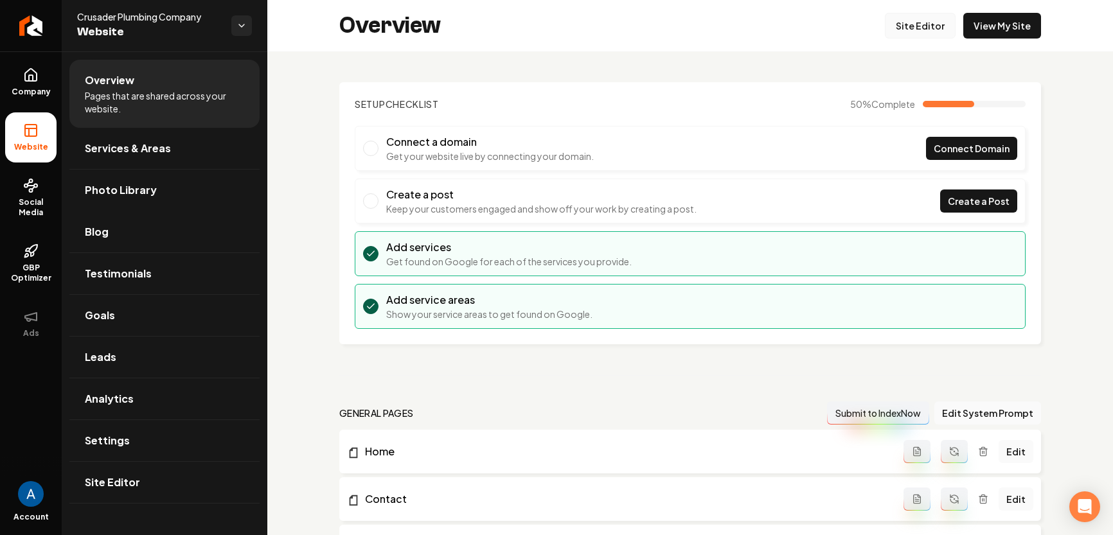
click at [892, 30] on link "Site Editor" at bounding box center [920, 26] width 71 height 26
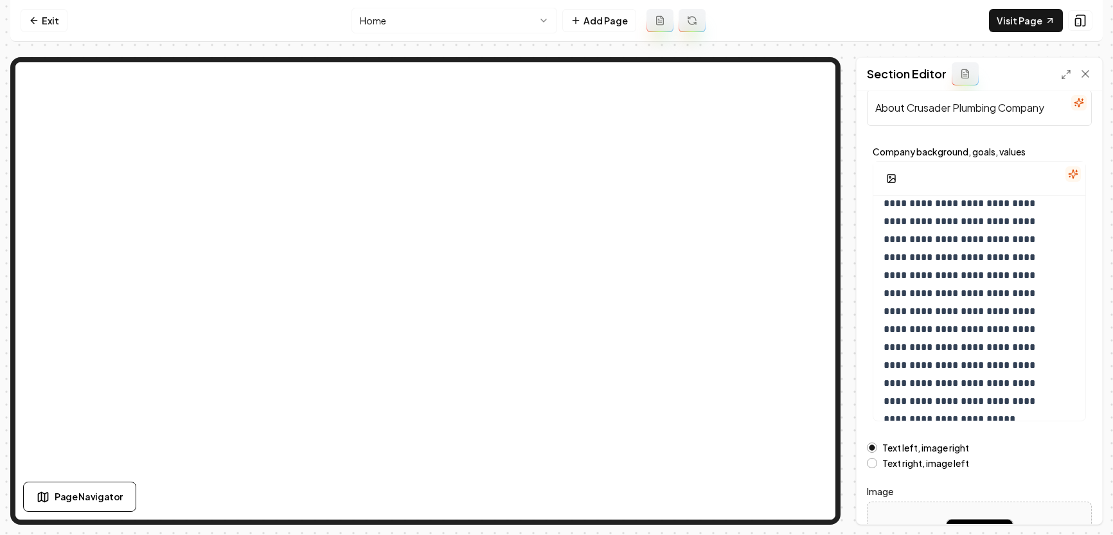
scroll to position [121, 0]
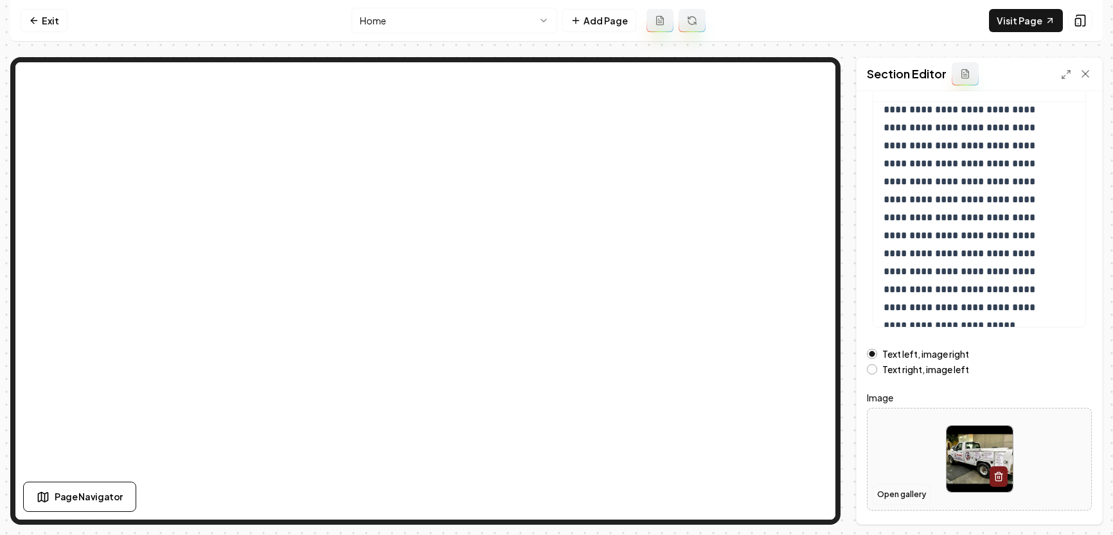
click at [904, 488] on button "Open gallery" at bounding box center [901, 494] width 58 height 21
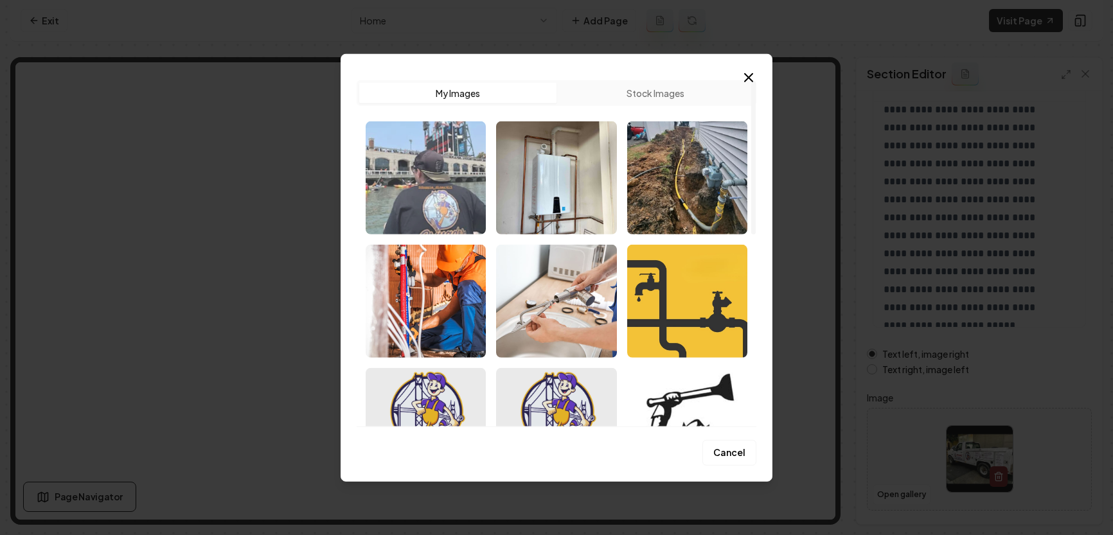
click at [432, 187] on img "Select image image_68c4789b5c7cd75eb8ea536a.png" at bounding box center [426, 177] width 120 height 113
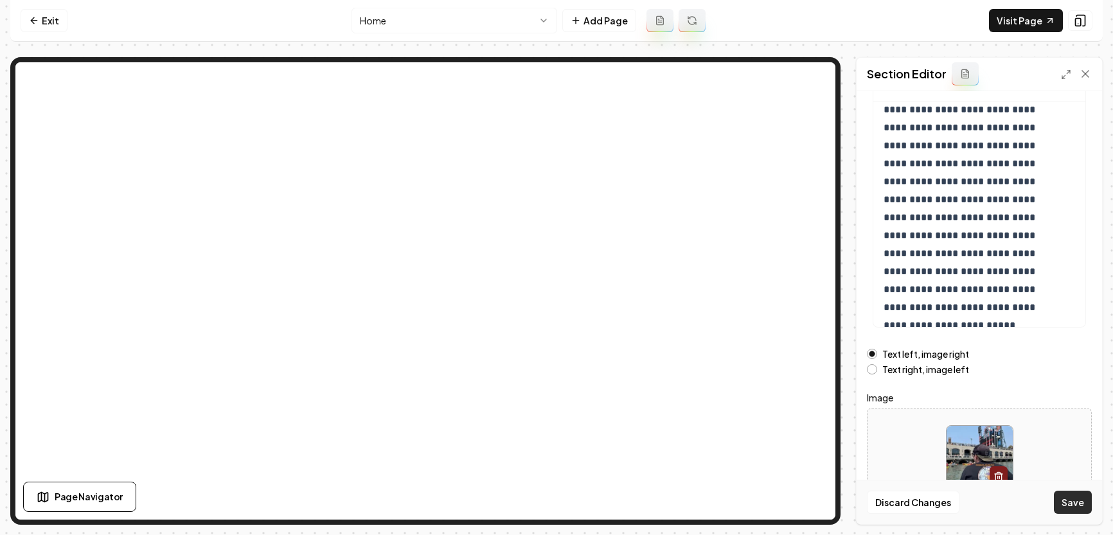
click at [1065, 508] on button "Save" at bounding box center [1073, 502] width 38 height 23
click at [903, 495] on button "Open gallery" at bounding box center [901, 494] width 58 height 21
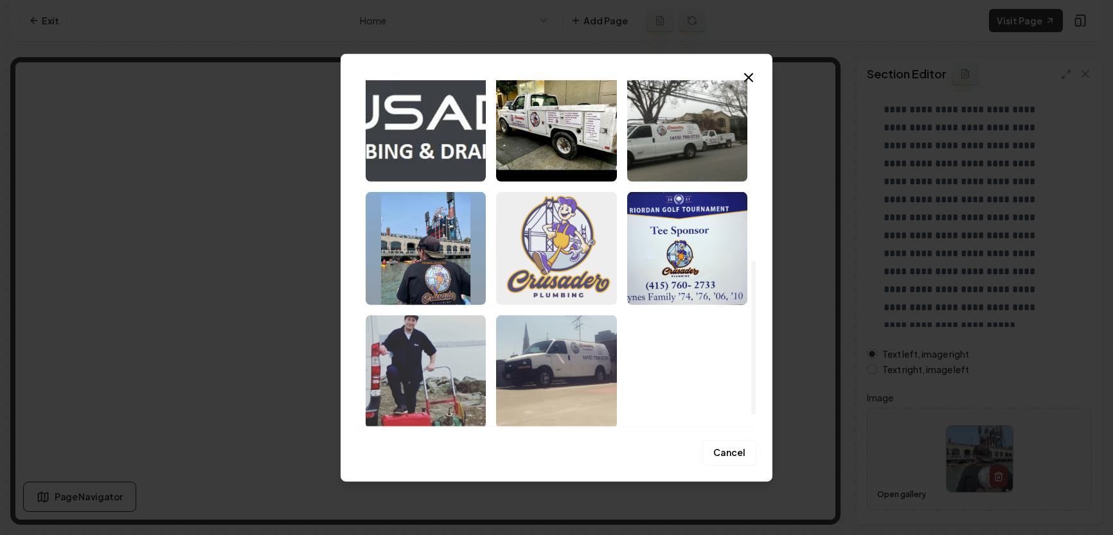
scroll to position [430, 0]
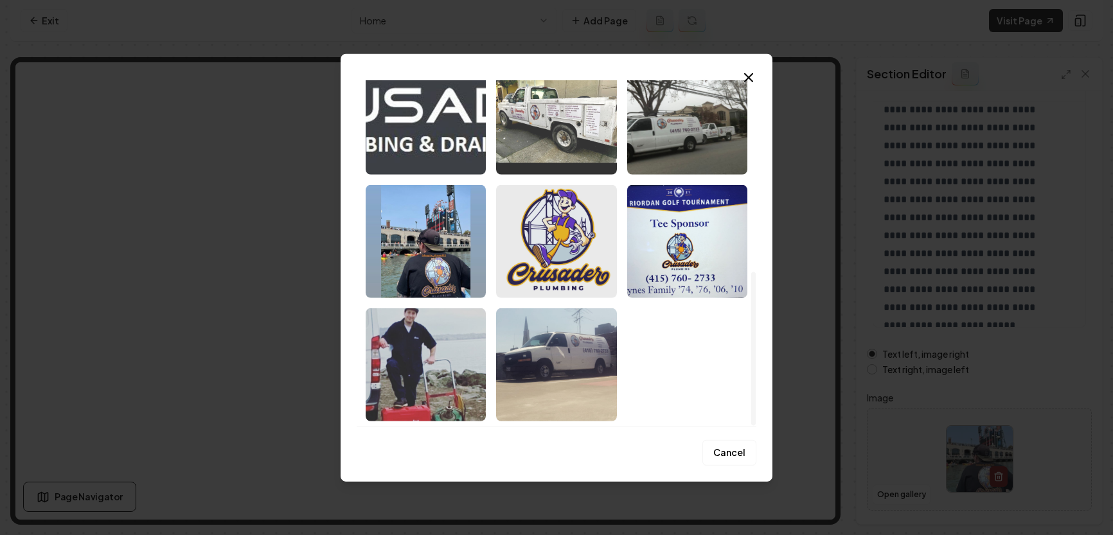
click at [545, 134] on img "Select image image_68c43a965c7cd75eb85a1b4f.jpeg" at bounding box center [556, 117] width 120 height 113
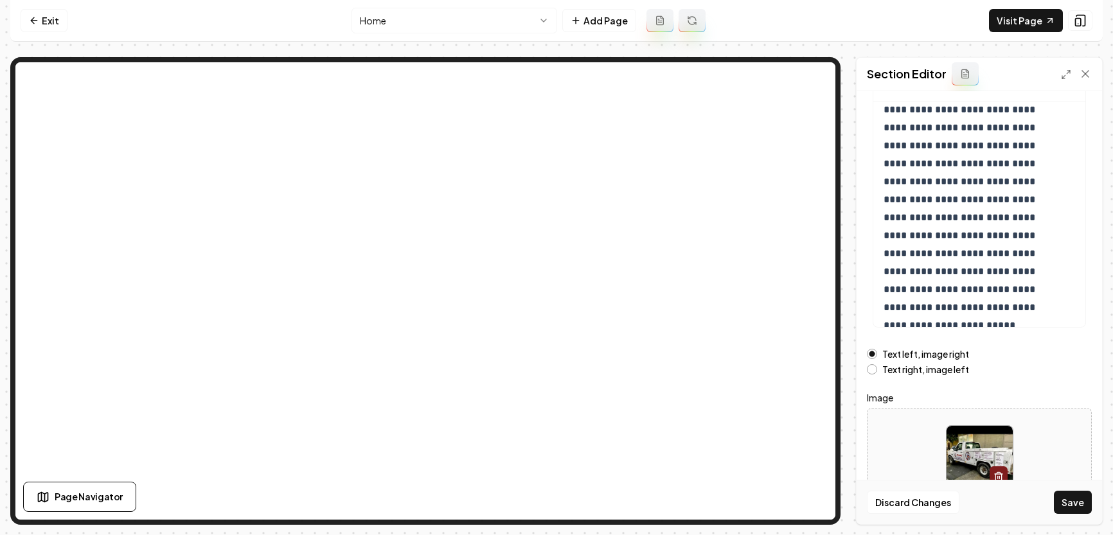
click at [1077, 504] on button "Save" at bounding box center [1073, 502] width 38 height 23
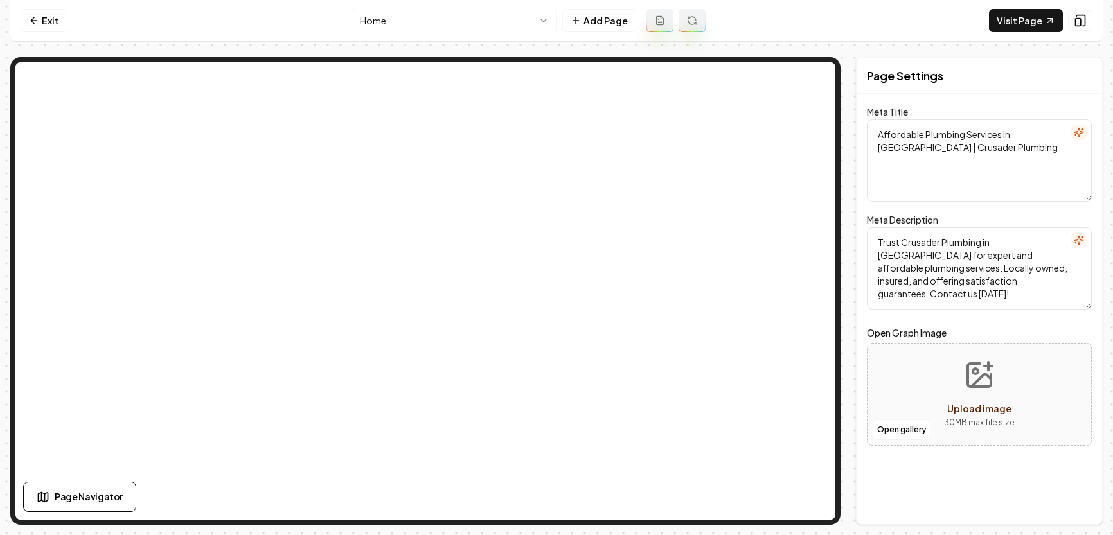
scroll to position [0, 0]
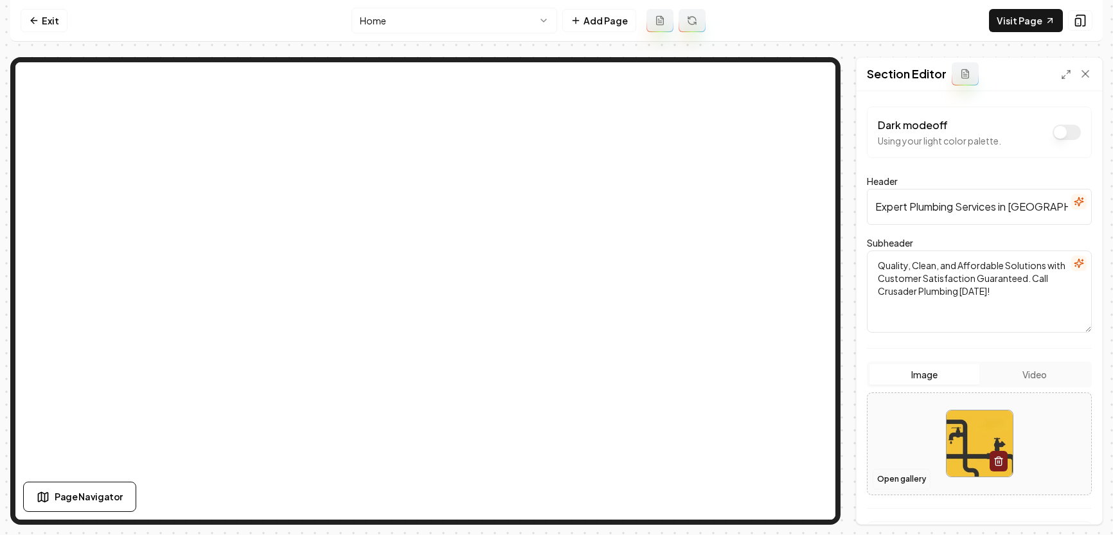
click at [897, 473] on button "Open gallery" at bounding box center [901, 479] width 58 height 21
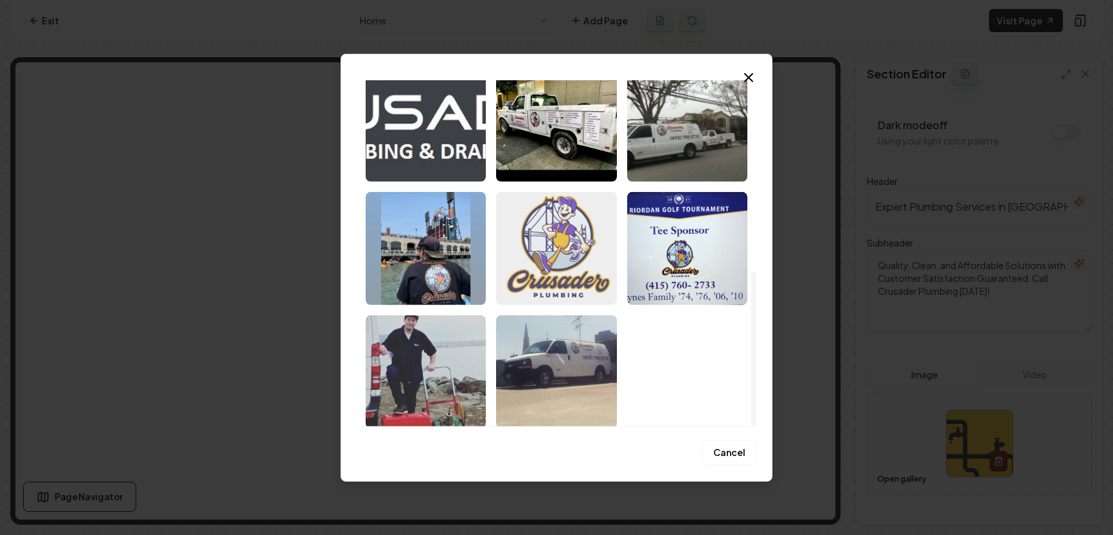
scroll to position [430, 0]
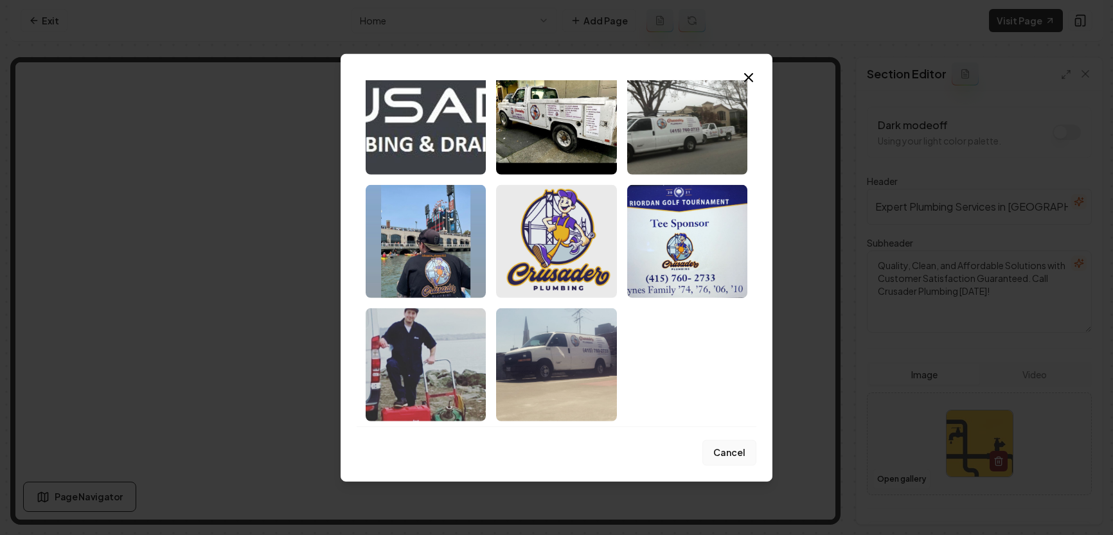
click at [725, 455] on button "Cancel" at bounding box center [729, 453] width 54 height 26
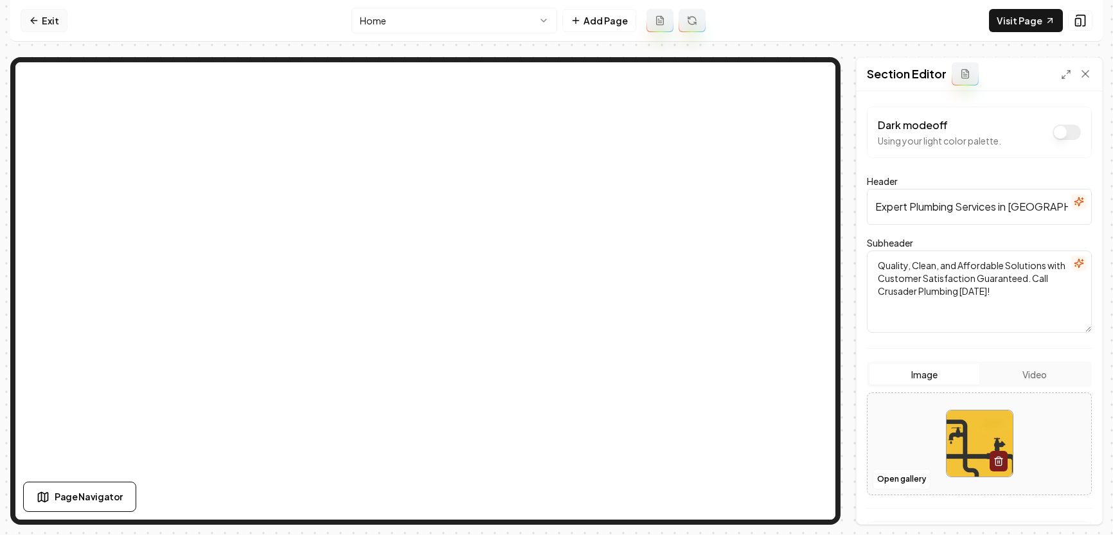
click at [28, 28] on link "Exit" at bounding box center [44, 20] width 47 height 23
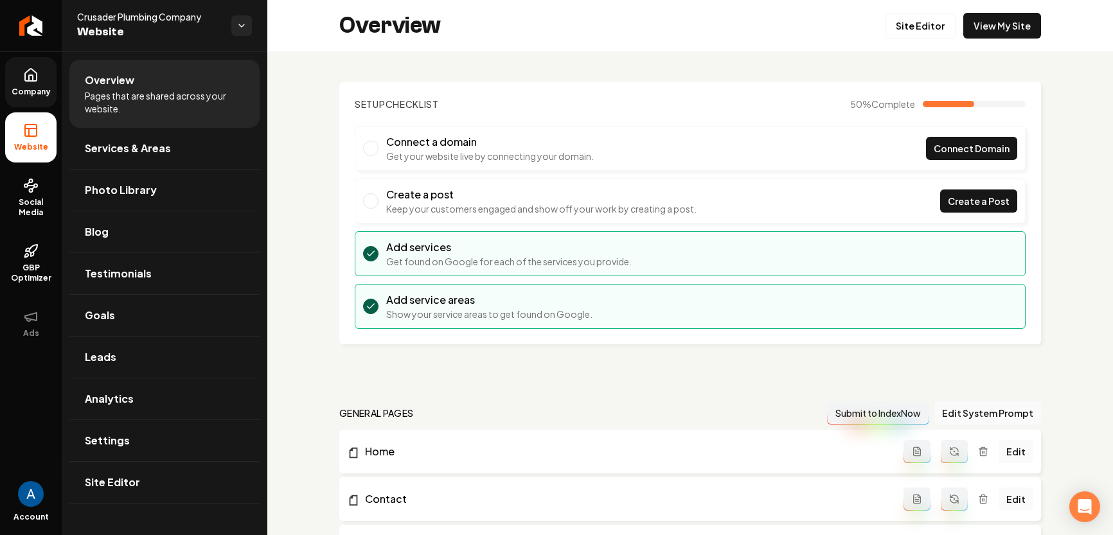
click at [33, 87] on span "Company" at bounding box center [30, 92] width 49 height 10
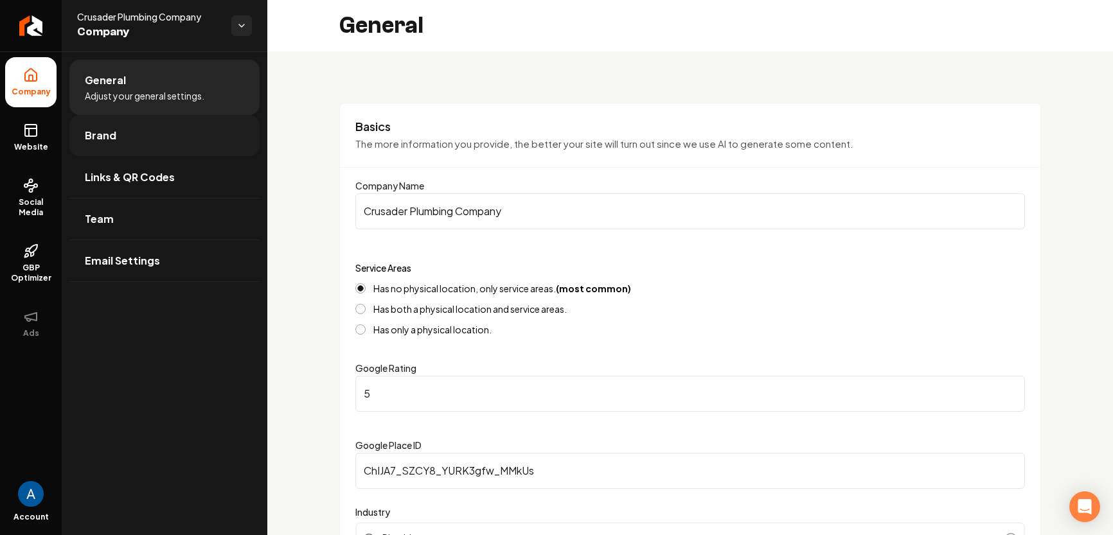
click at [105, 134] on span "Brand" at bounding box center [100, 135] width 31 height 15
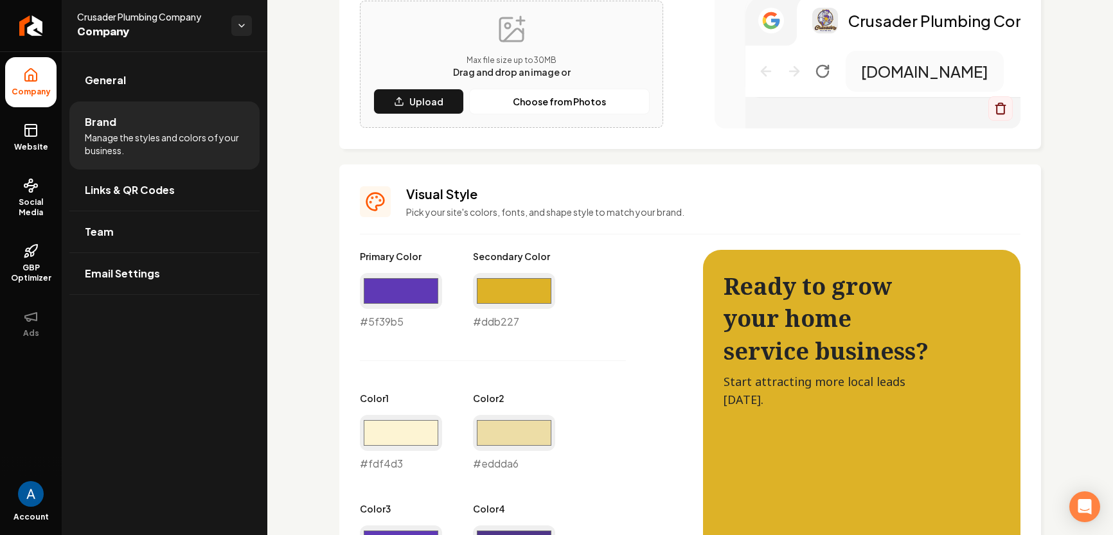
scroll to position [615, 0]
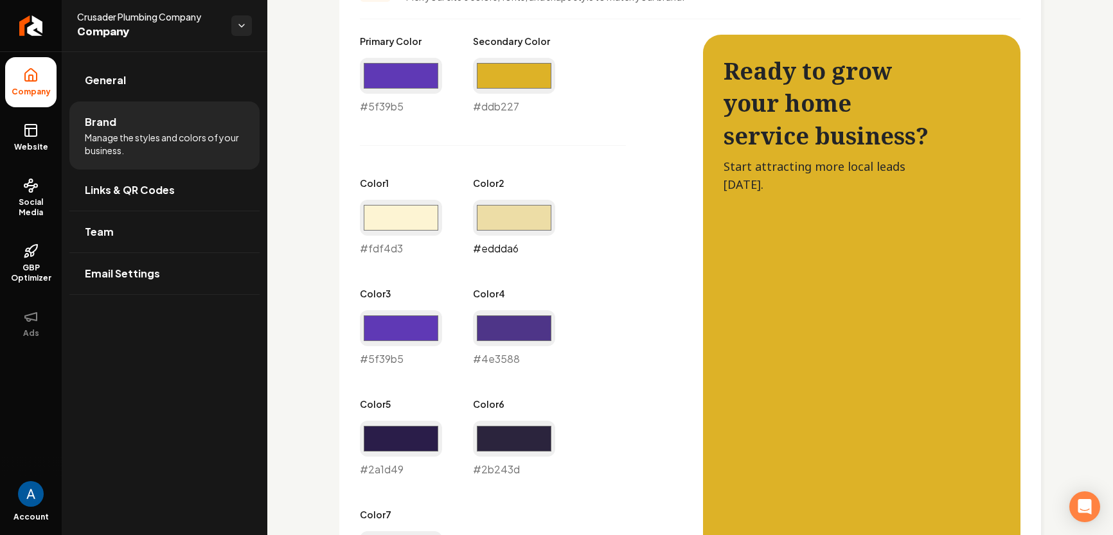
click at [521, 223] on input "#eddda6" at bounding box center [514, 218] width 82 height 36
type input "#ffffff"
click at [452, 170] on div "Primary Color #5f39b5 #5f39b5 Secondary Color #ddb227 #ddb227 Color 1 #fdf4d3 #…" at bounding box center [518, 311] width 317 height 553
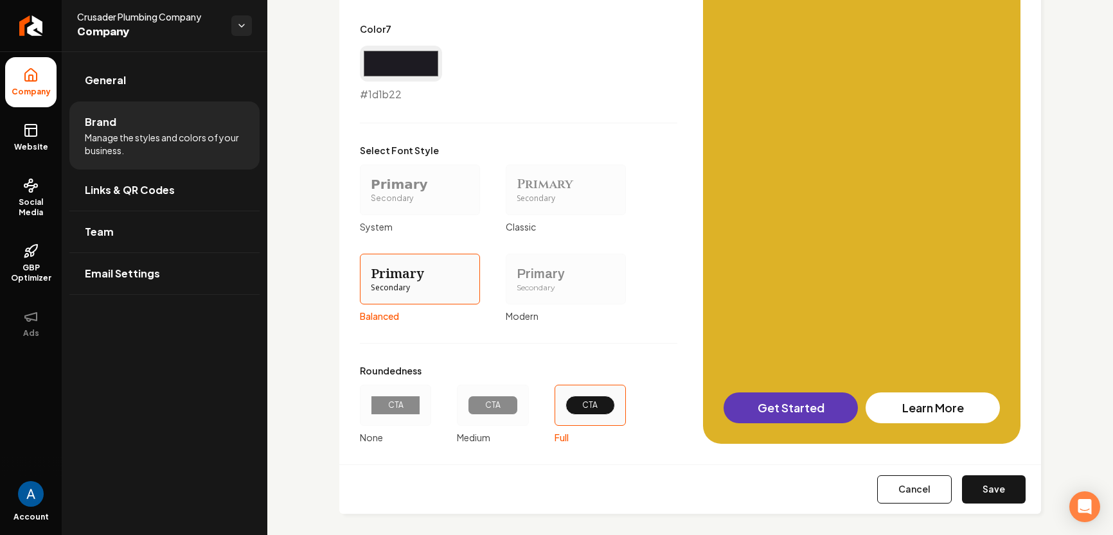
scroll to position [1110, 0]
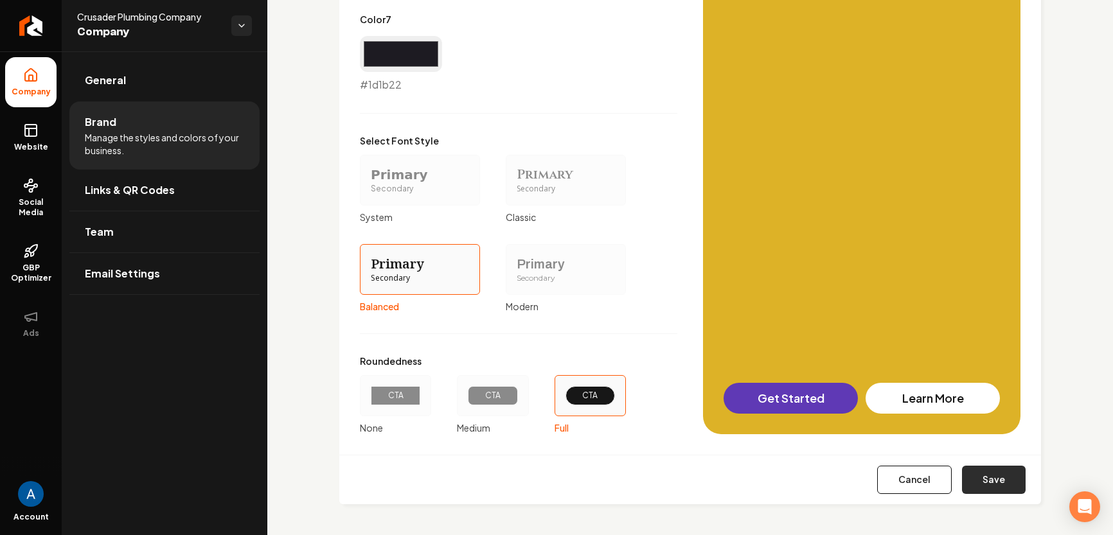
click at [998, 477] on button "Save" at bounding box center [994, 480] width 64 height 28
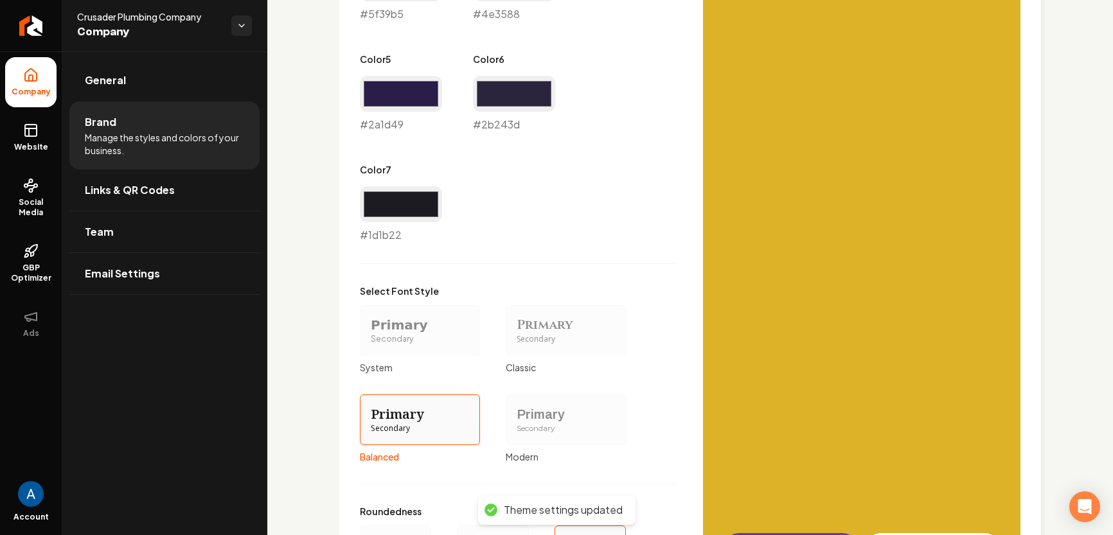
scroll to position [775, 0]
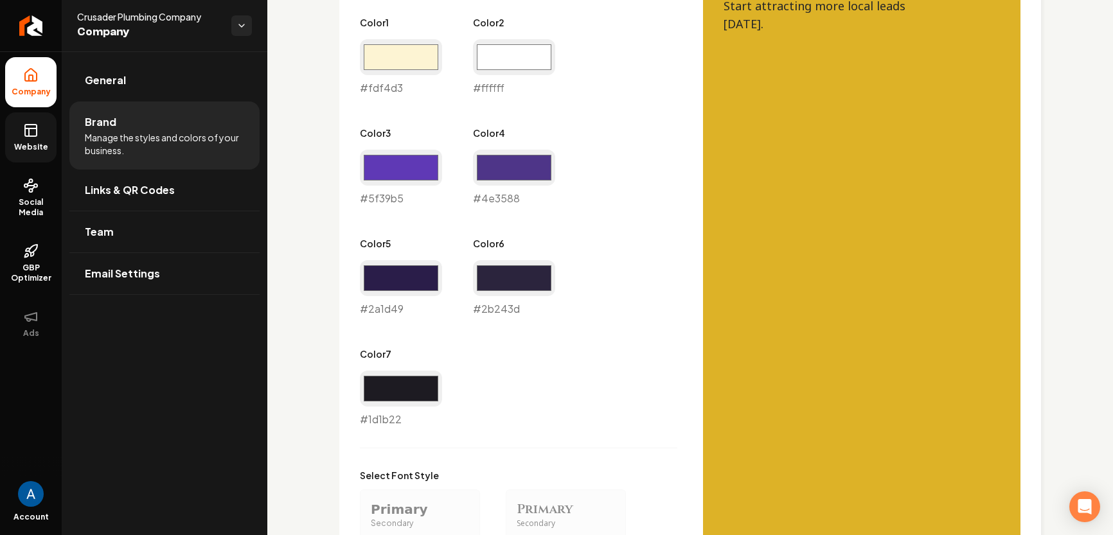
click at [31, 138] on link "Website" at bounding box center [30, 137] width 51 height 50
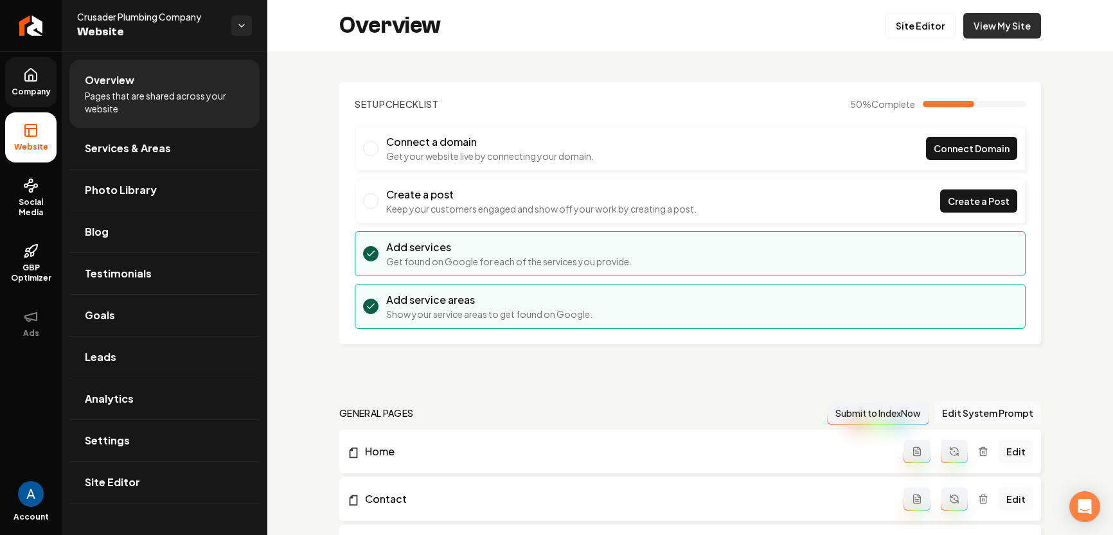
click at [982, 30] on link "View My Site" at bounding box center [1002, 26] width 78 height 26
click at [29, 87] on span "Company" at bounding box center [30, 92] width 49 height 10
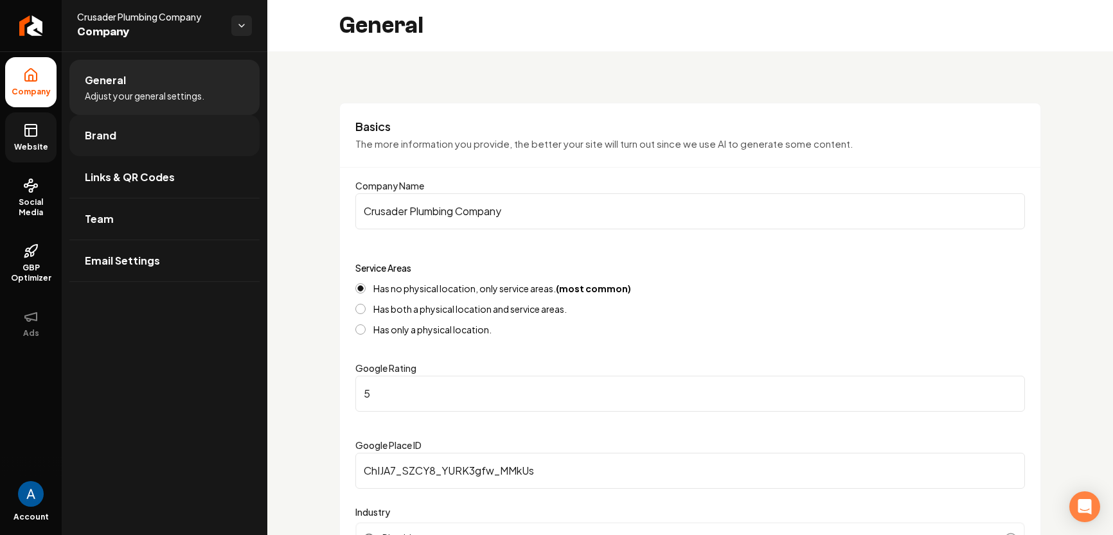
click at [100, 139] on span "Brand" at bounding box center [100, 135] width 31 height 15
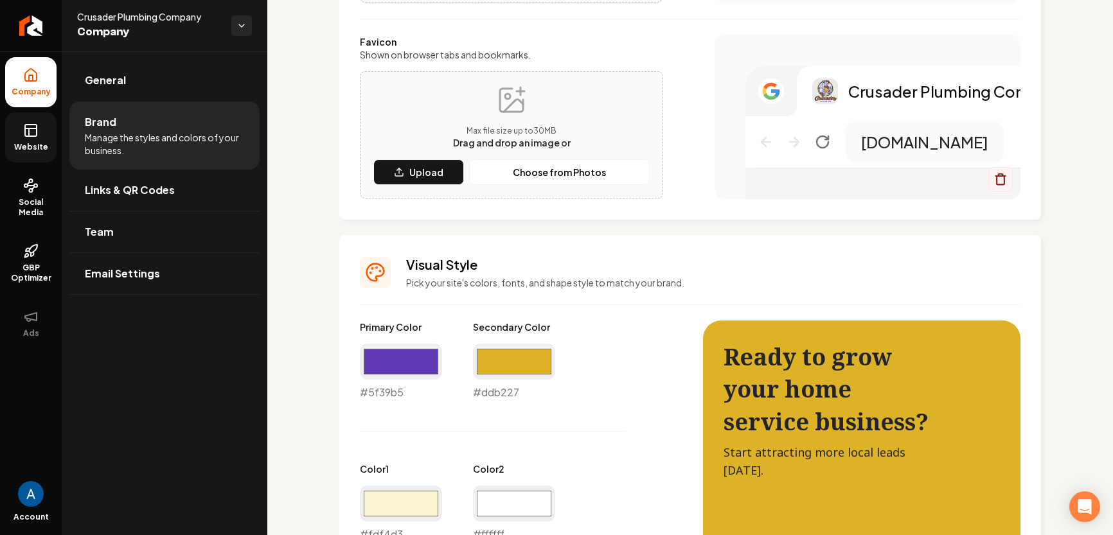
scroll to position [659, 0]
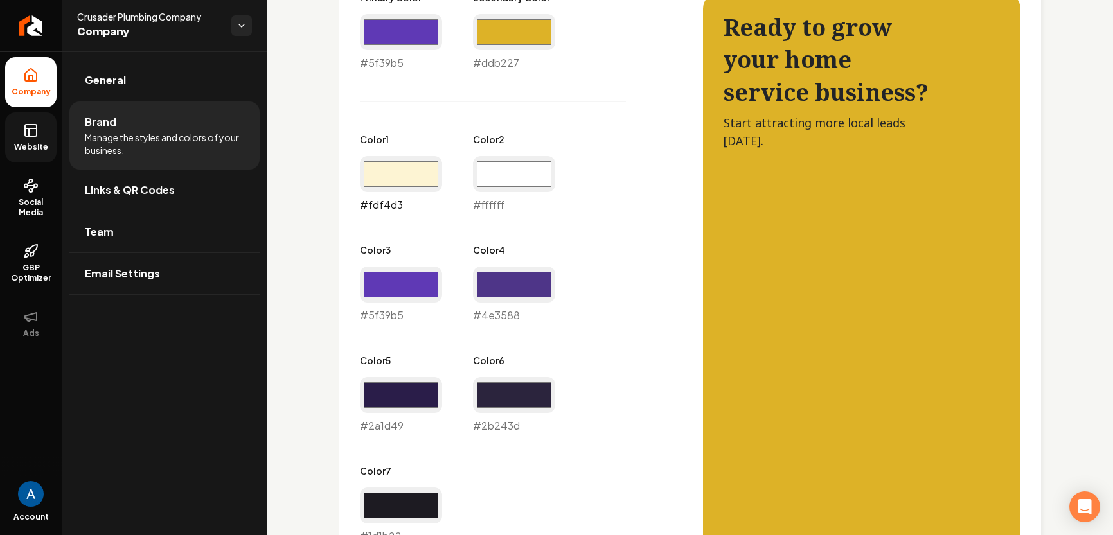
click at [403, 172] on input "#fdf4d3" at bounding box center [401, 174] width 82 height 36
type input "#ffffff"
click at [612, 258] on div "Primary Color #5f39b5 #5f39b5 Secondary Color #ddb227 #ddb227 Color 1 #ffffff #…" at bounding box center [518, 267] width 317 height 553
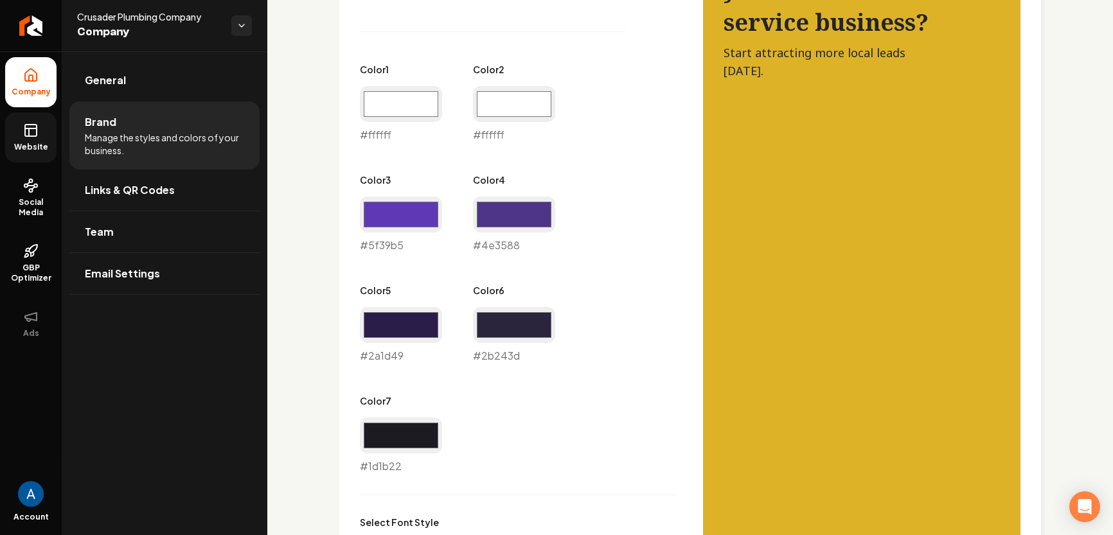
scroll to position [1110, 0]
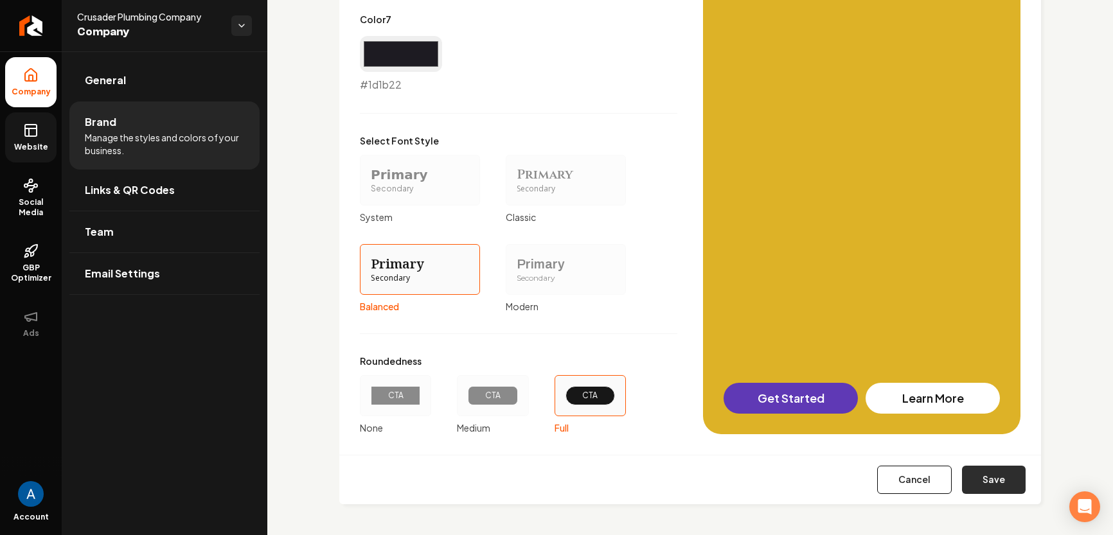
click at [1007, 477] on button "Save" at bounding box center [994, 480] width 64 height 28
